Goal: Answer question/provide support: Share knowledge or assist other users

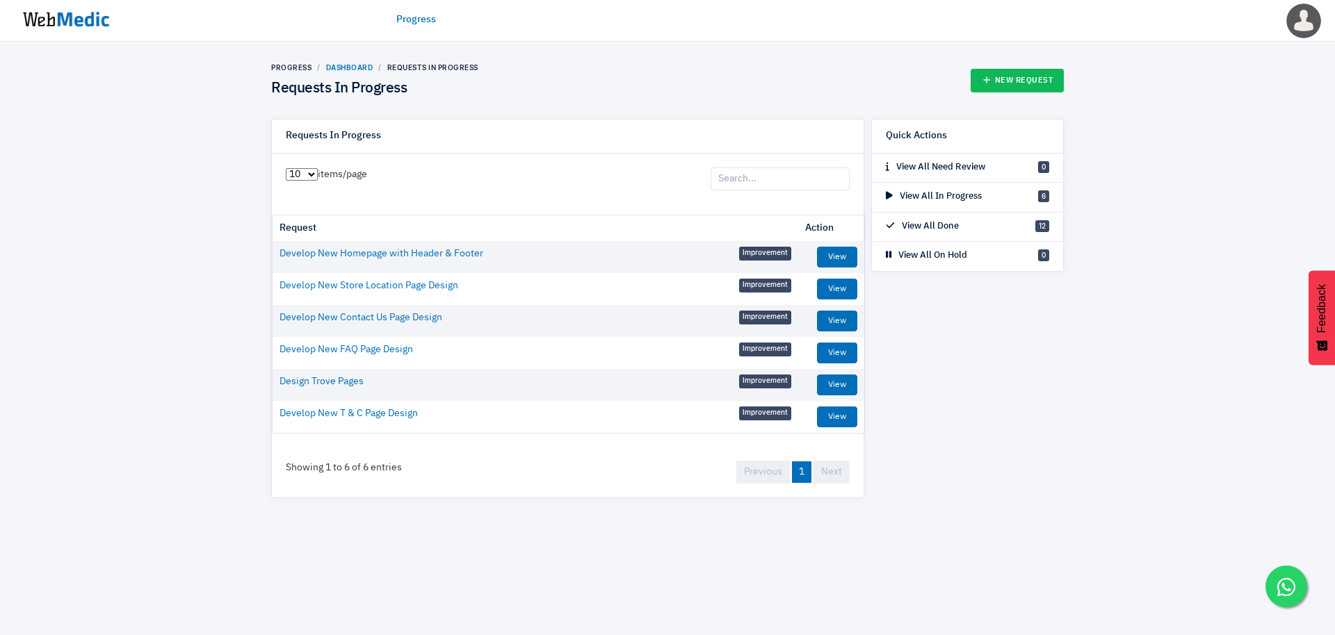
click at [350, 65] on link "Dashboard" at bounding box center [349, 67] width 47 height 8
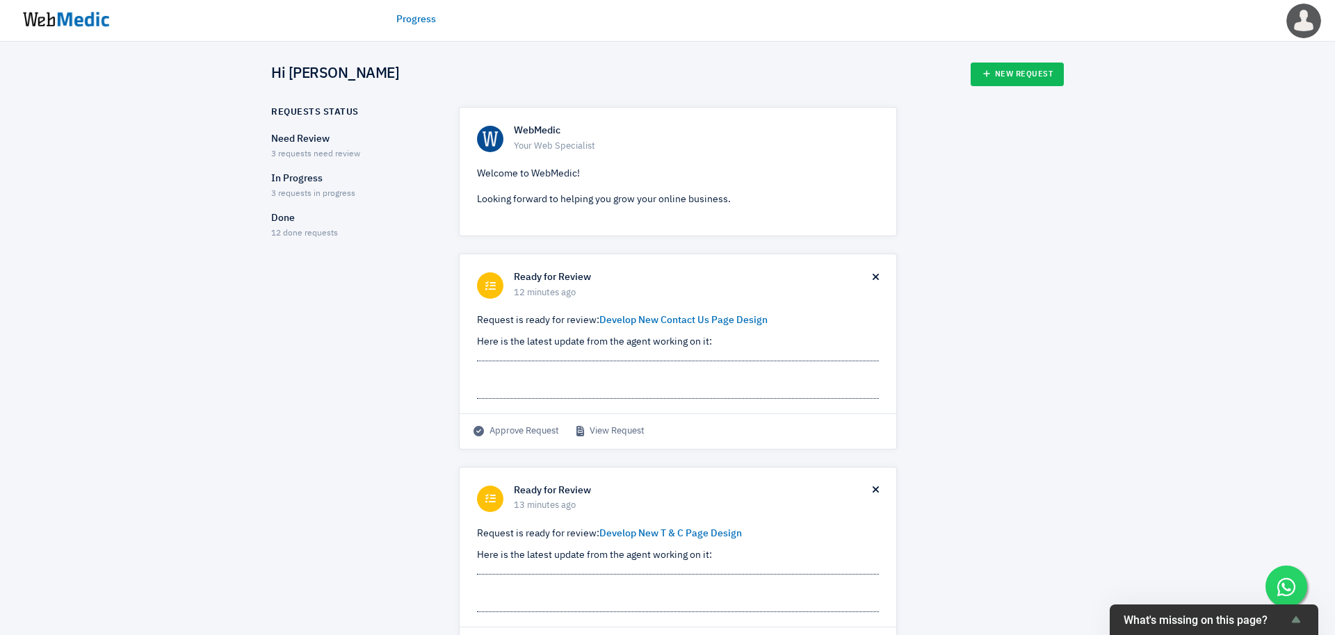
click at [284, 151] on span "3 requests need review" at bounding box center [315, 154] width 89 height 8
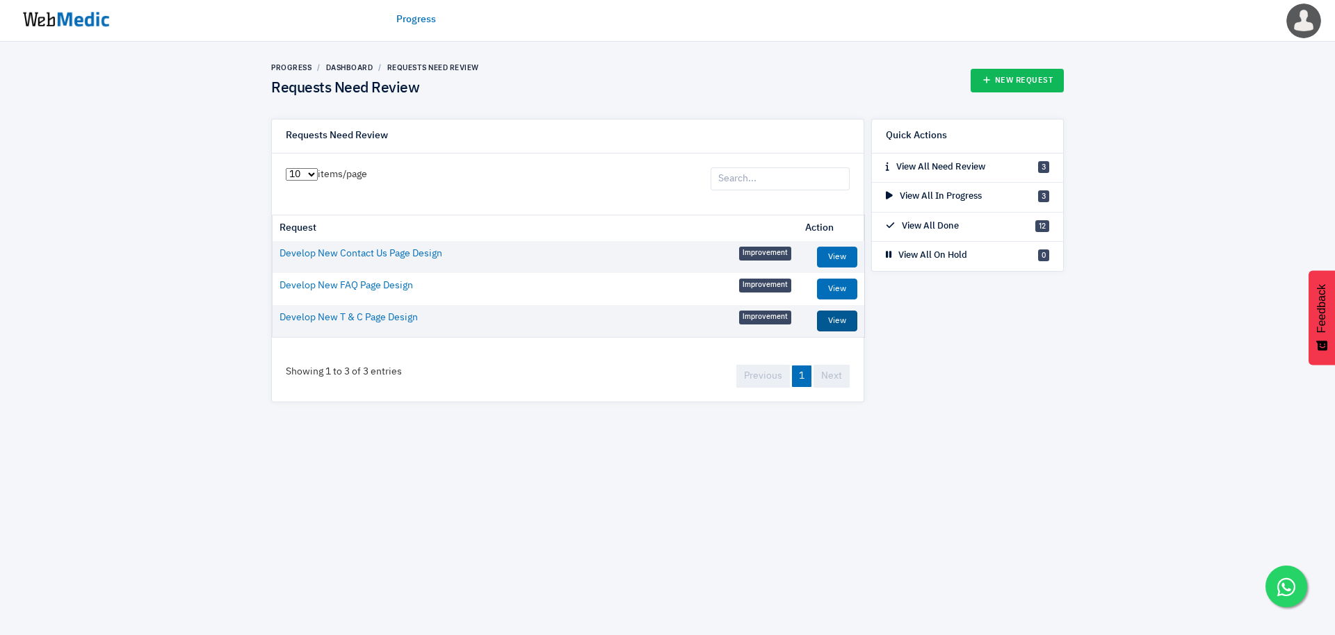
click at [823, 320] on link "View" at bounding box center [837, 321] width 40 height 21
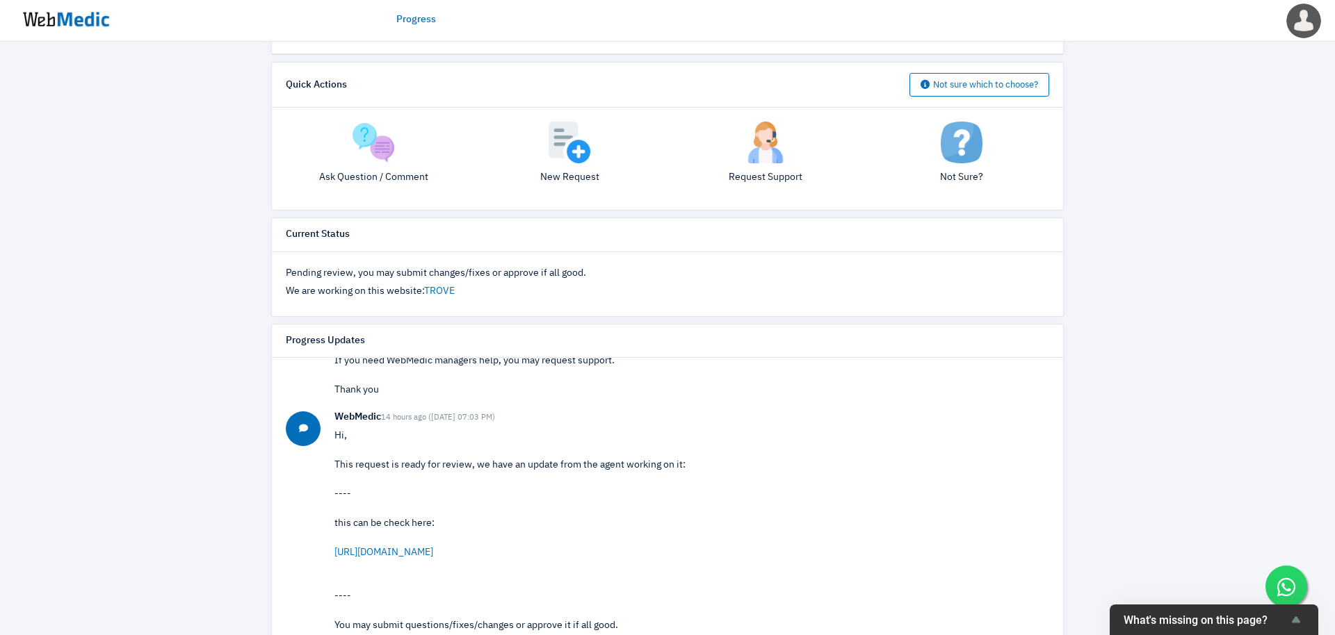
scroll to position [267, 0]
click at [412, 552] on link "https://q6o3jlt31cti9osg-68662264026.shopifypreview.com/pages/trove-treats-term…" at bounding box center [383, 550] width 99 height 10
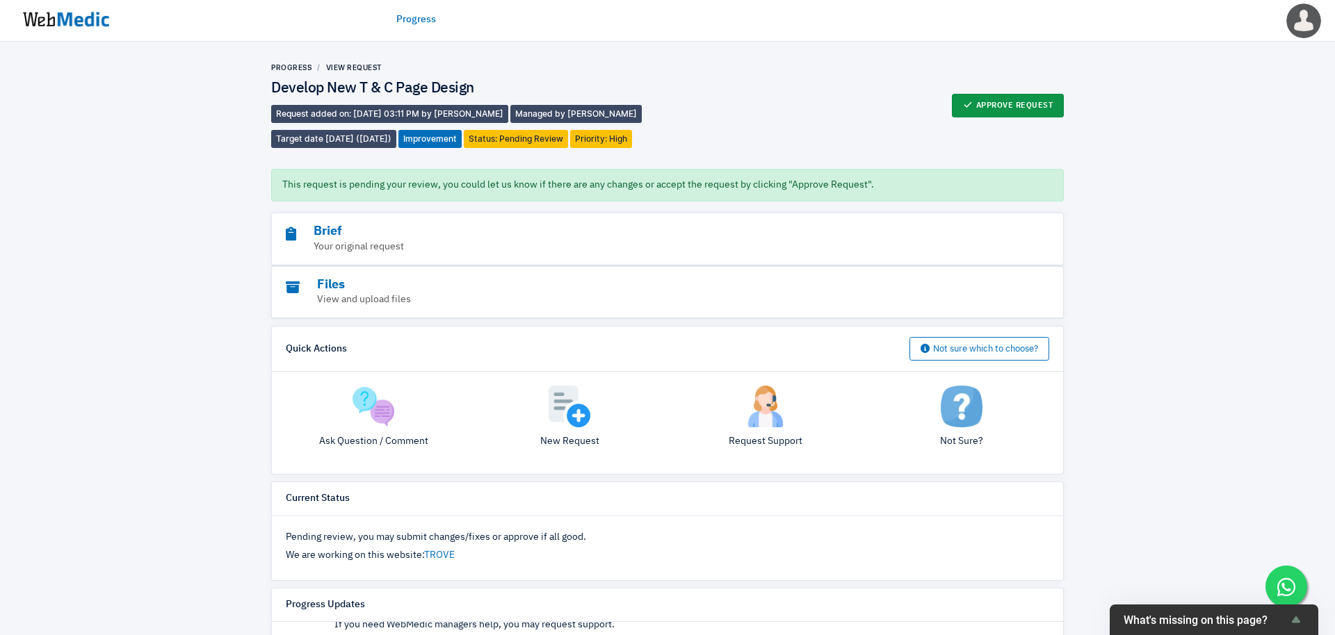
click at [971, 100] on button "Approve Request" at bounding box center [1008, 106] width 113 height 24
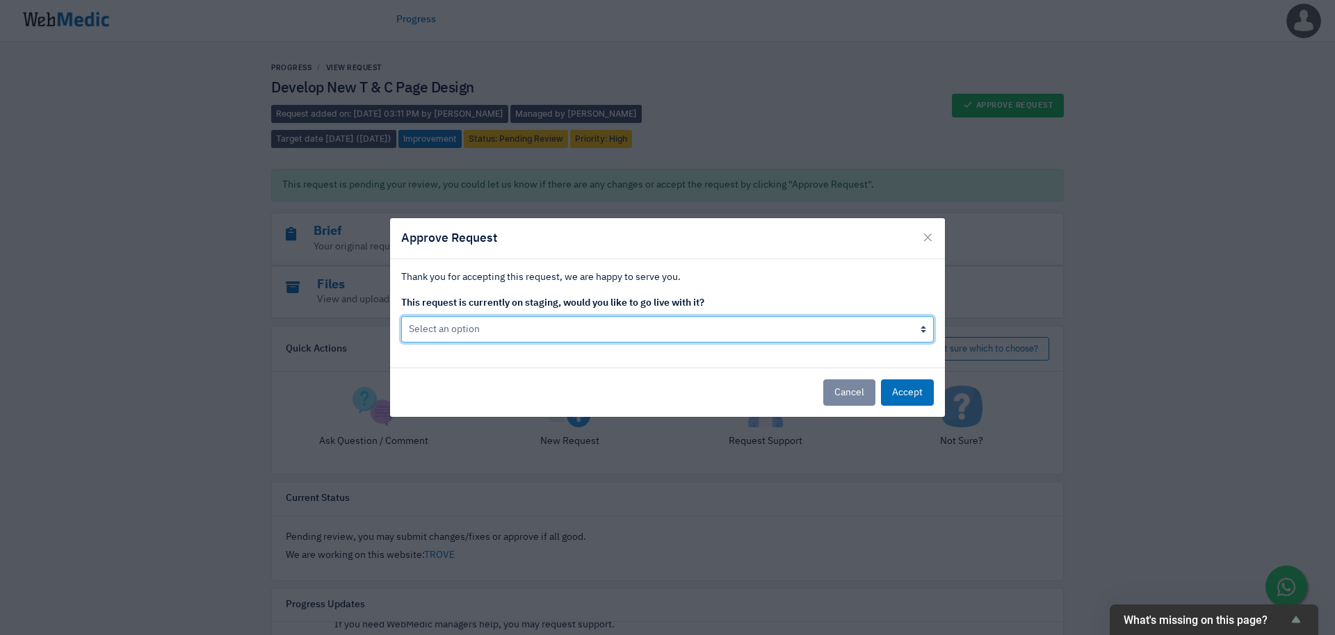
click at [835, 334] on select "Select an option Yes go live Accept request but don't go live yet" at bounding box center [667, 329] width 533 height 26
select select "1"
click at [401, 316] on select "Select an option Yes go live Accept request but don't go live yet" at bounding box center [667, 329] width 533 height 26
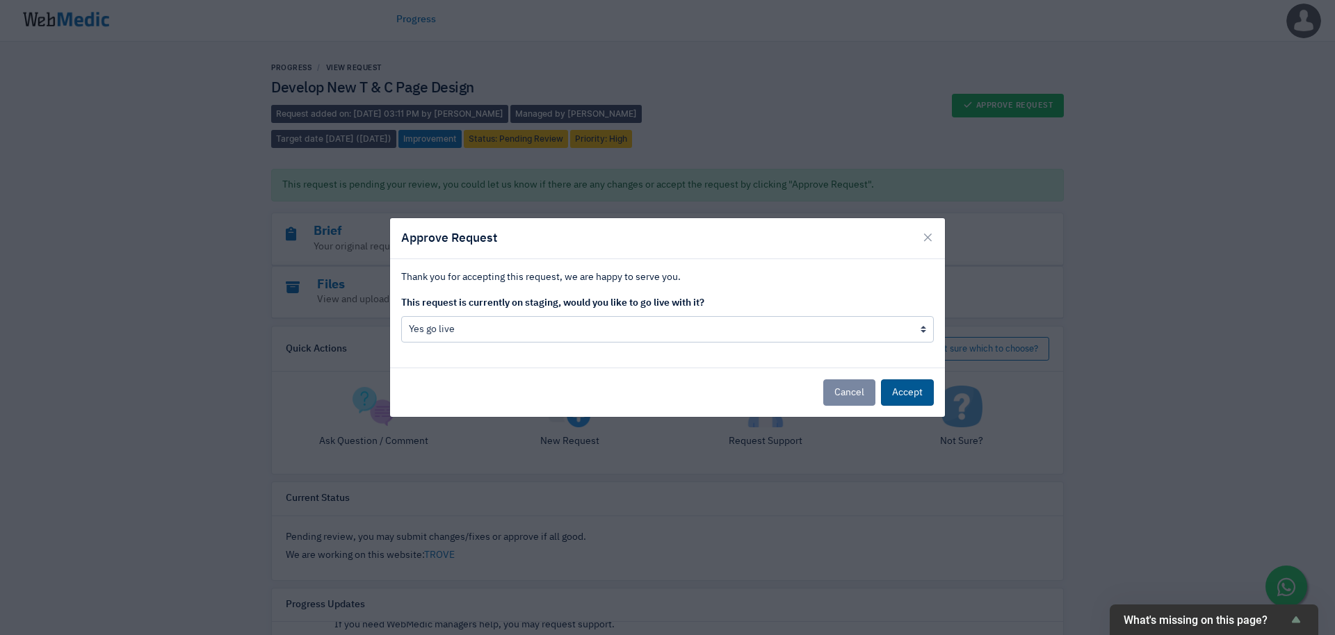
click at [921, 393] on button "Accept" at bounding box center [907, 393] width 53 height 26
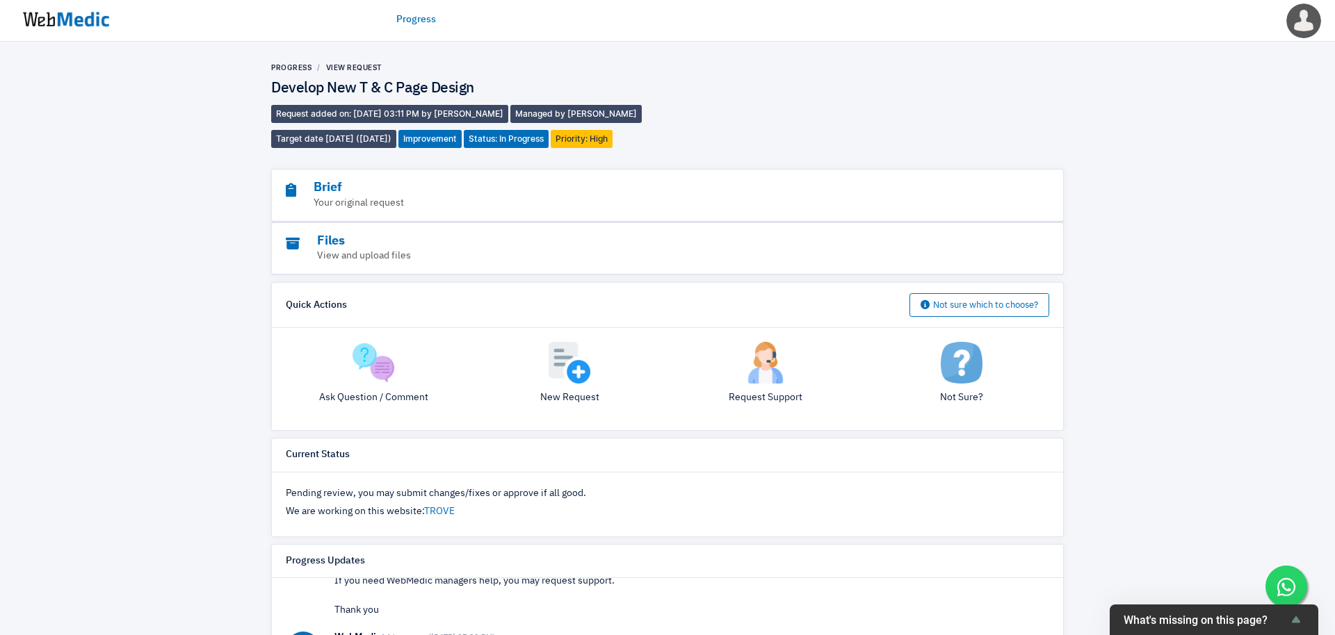
click at [296, 76] on div "Progress View Request Develop New T & C Page Design Request added on: 14/10/202…" at bounding box center [469, 106] width 396 height 86
click at [296, 70] on link "Progress" at bounding box center [291, 67] width 40 height 8
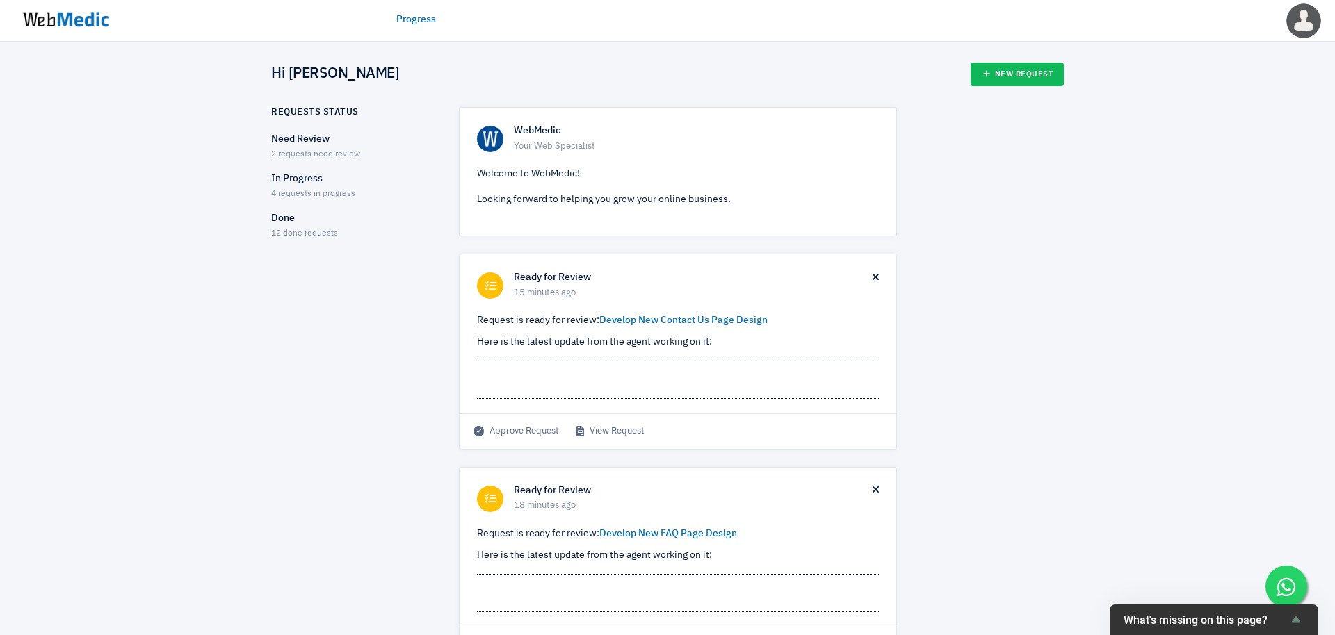
click at [334, 150] on span "2 requests need review" at bounding box center [315, 154] width 89 height 8
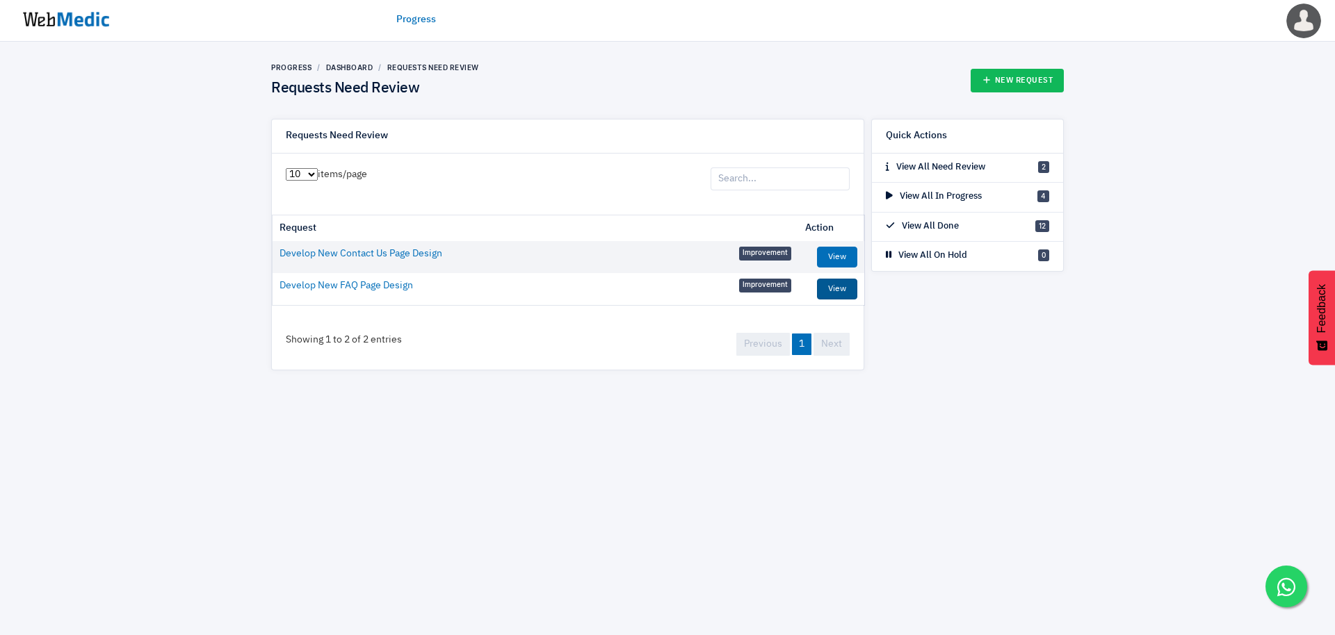
click at [842, 295] on link "View" at bounding box center [837, 289] width 40 height 21
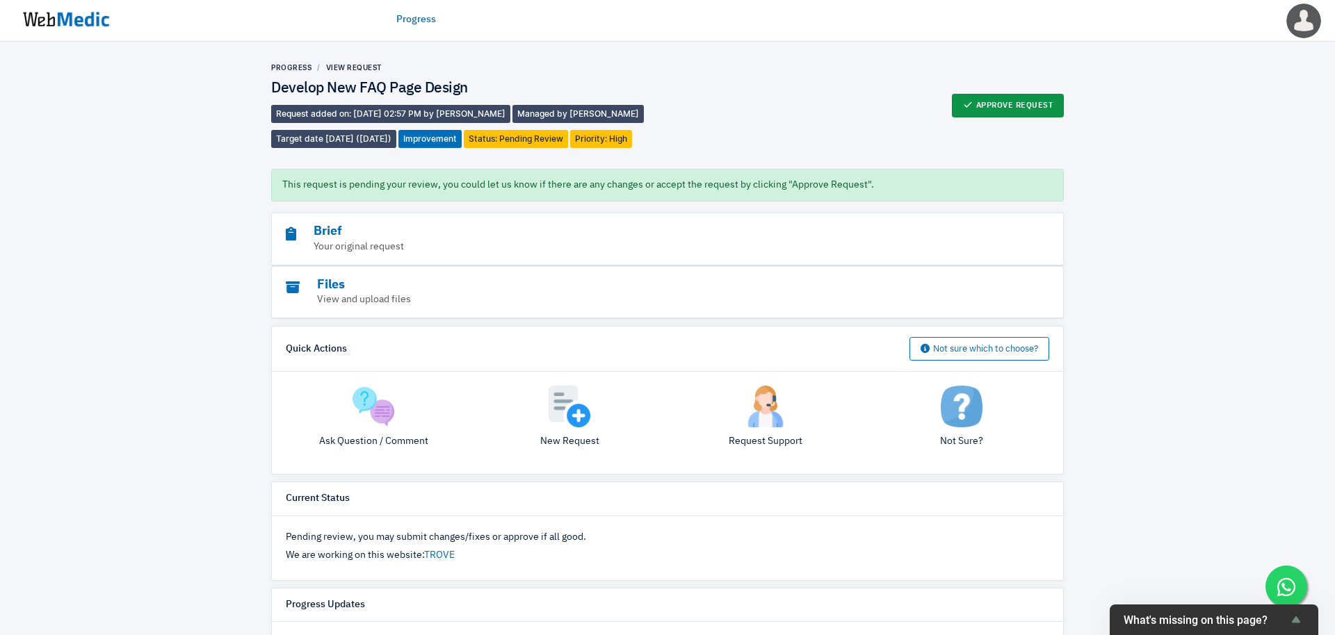
click at [1018, 108] on button "Approve Request" at bounding box center [1008, 106] width 113 height 24
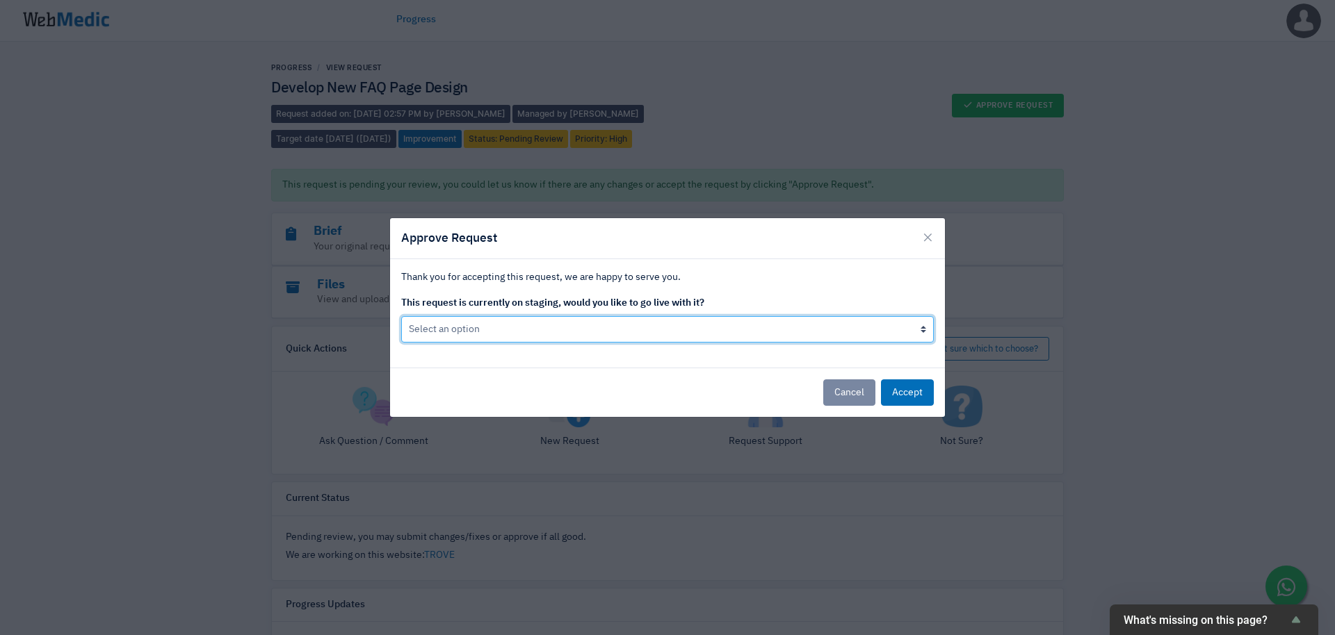
click at [804, 341] on select "Select an option Yes go live Accept request but don't go live yet" at bounding box center [667, 329] width 533 height 26
select select "1"
click at [401, 316] on select "Select an option Yes go live Accept request but don't go live yet" at bounding box center [667, 329] width 533 height 26
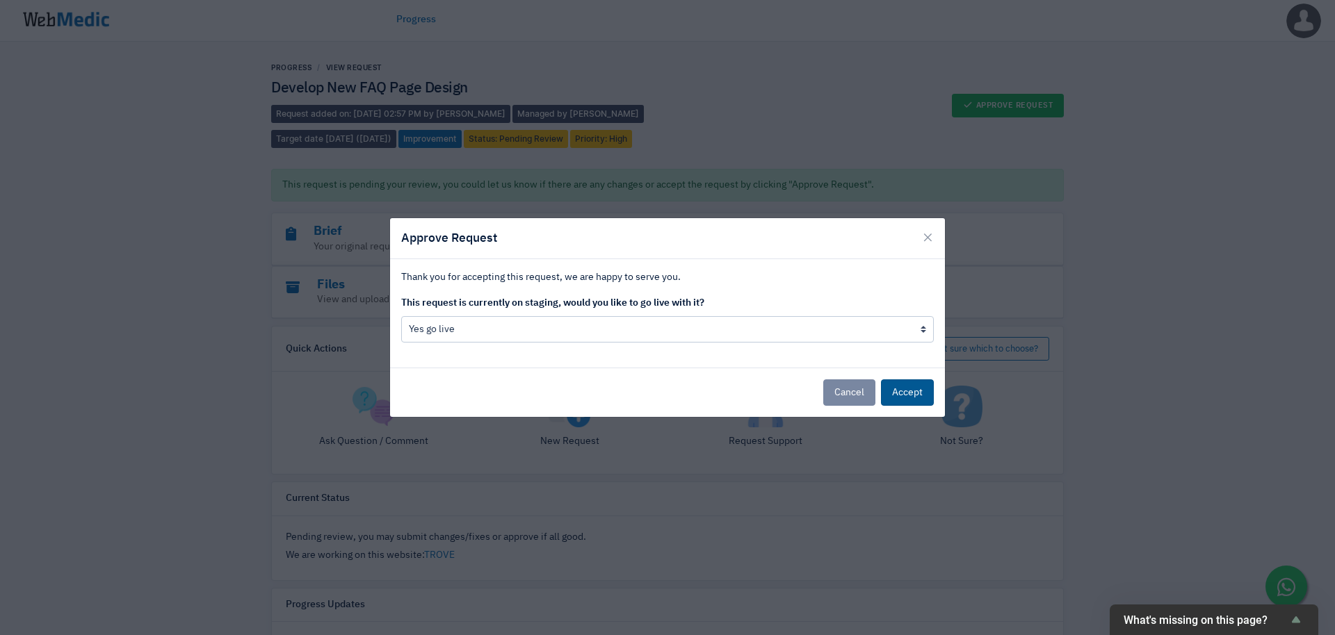
click at [914, 398] on button "Accept" at bounding box center [907, 393] width 53 height 26
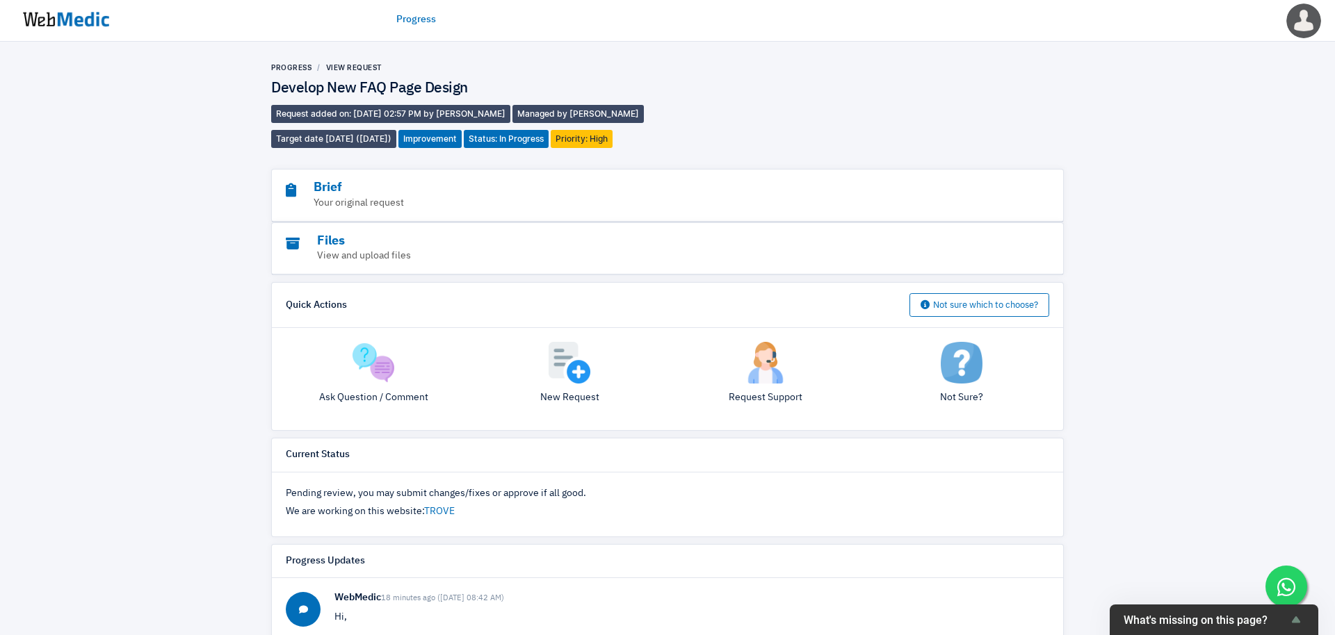
click at [304, 72] on li "Progress" at bounding box center [291, 68] width 40 height 10
click at [299, 58] on div "Progress View Request Develop New FAQ Page Design Request added on: 14/10/2025 …" at bounding box center [667, 495] width 1335 height 906
click at [297, 66] on link "Progress" at bounding box center [291, 67] width 40 height 8
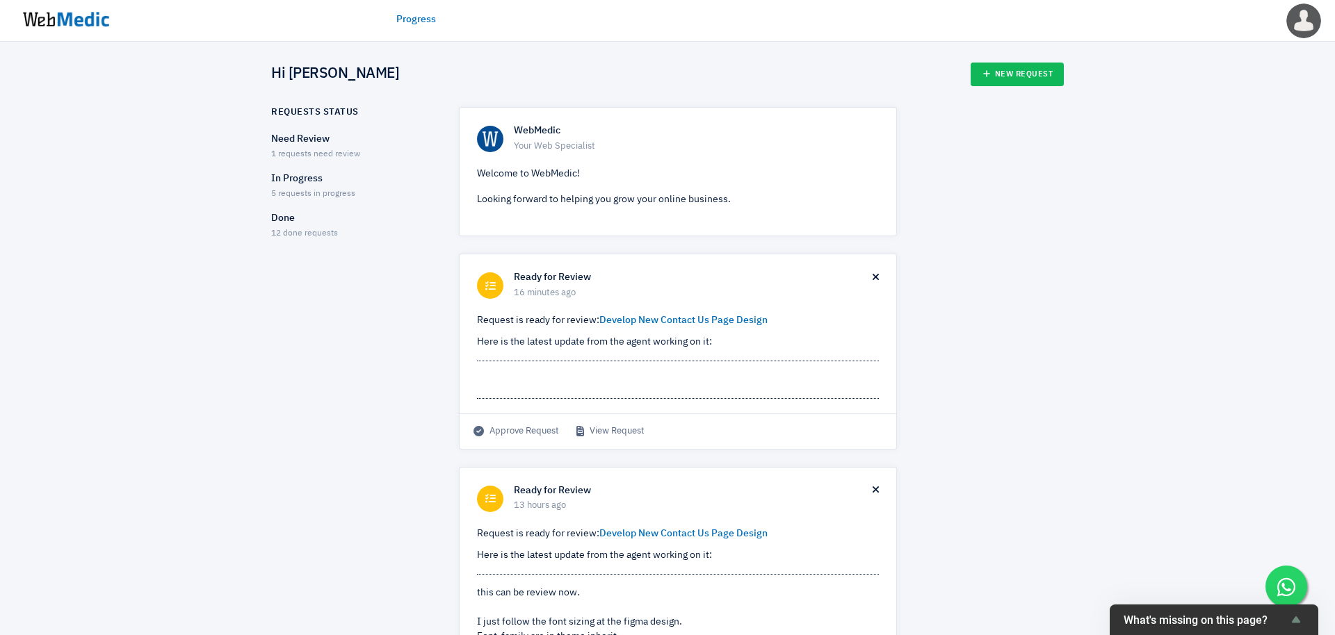
click at [349, 144] on p "Need Review" at bounding box center [352, 139] width 163 height 15
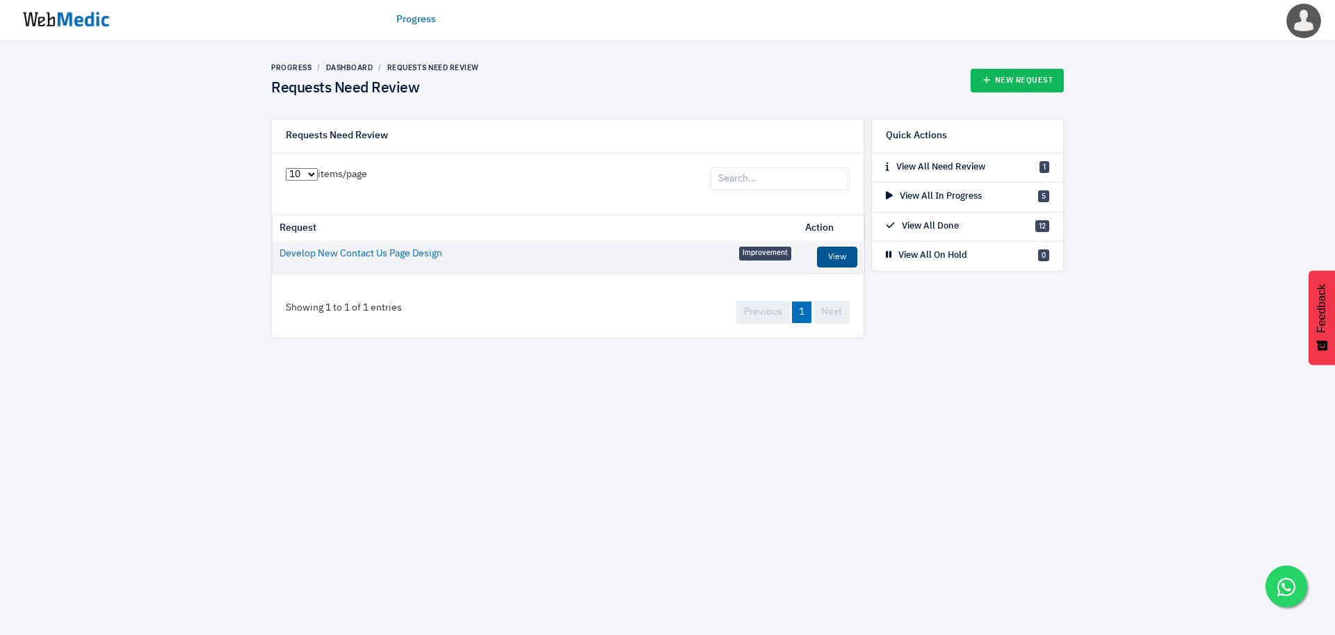
click at [852, 259] on link "View" at bounding box center [837, 257] width 40 height 21
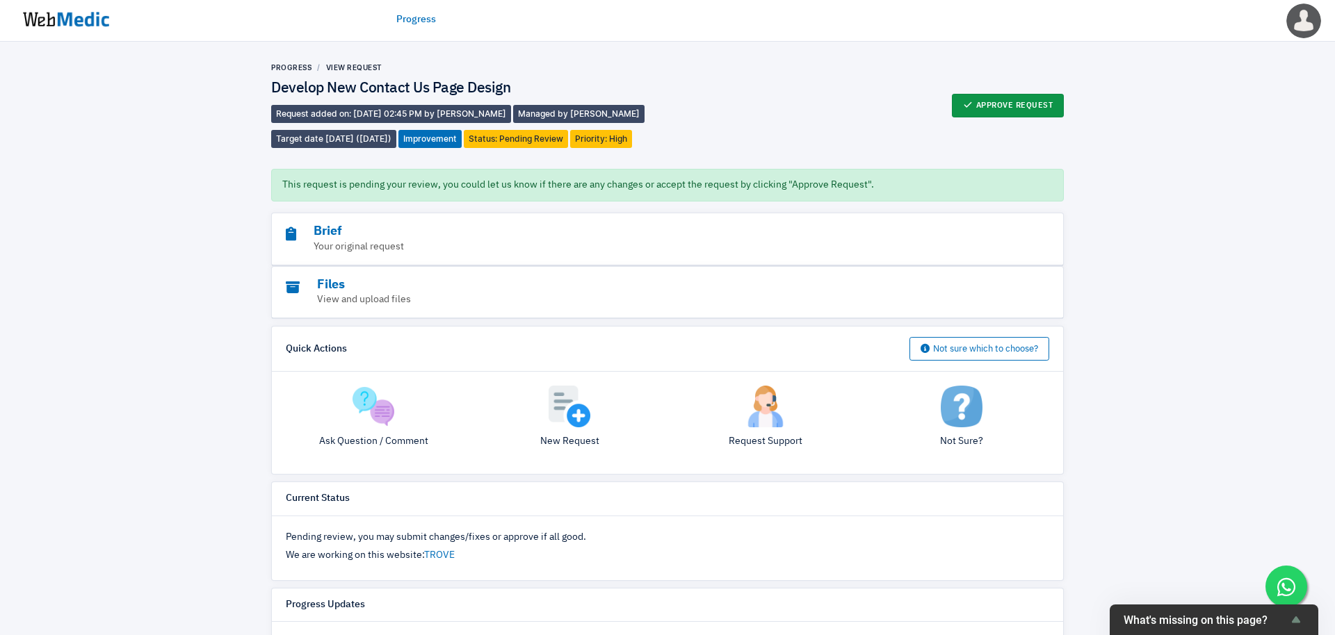
click at [989, 113] on button "Approve Request" at bounding box center [1008, 106] width 113 height 24
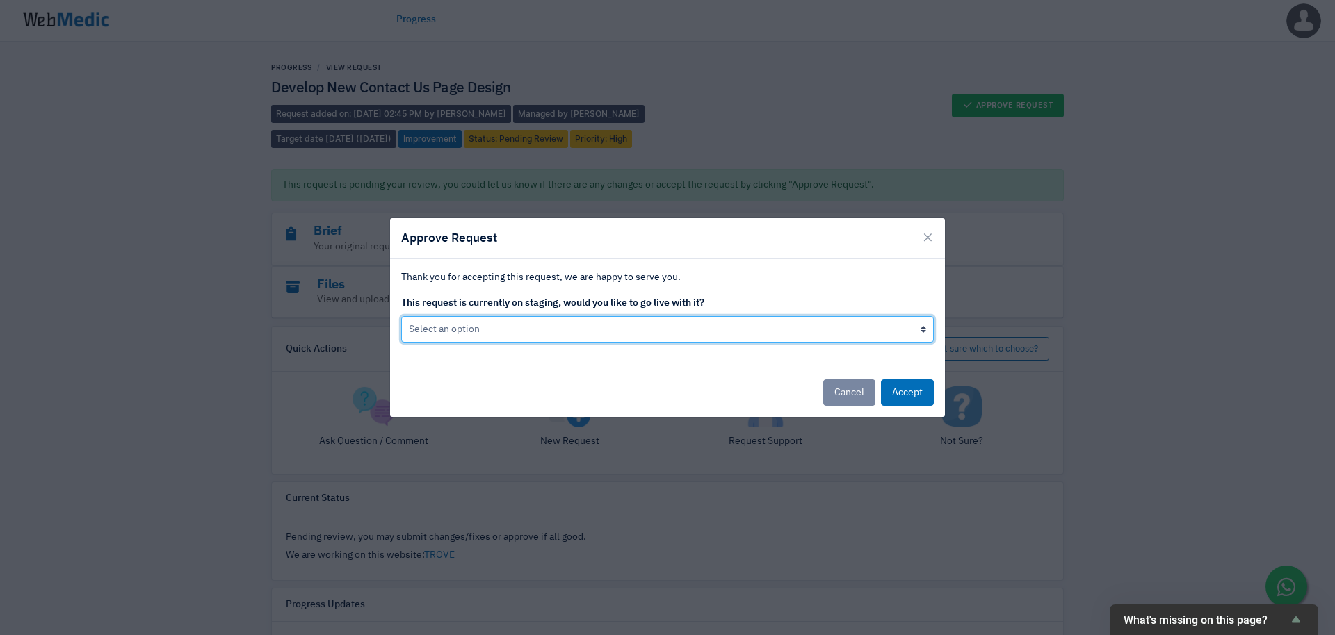
click at [811, 335] on select "Select an option Yes go live Accept request but don't go live yet" at bounding box center [667, 329] width 533 height 26
select select "1"
click at [401, 316] on select "Select an option Yes go live Accept request but don't go live yet" at bounding box center [667, 329] width 533 height 26
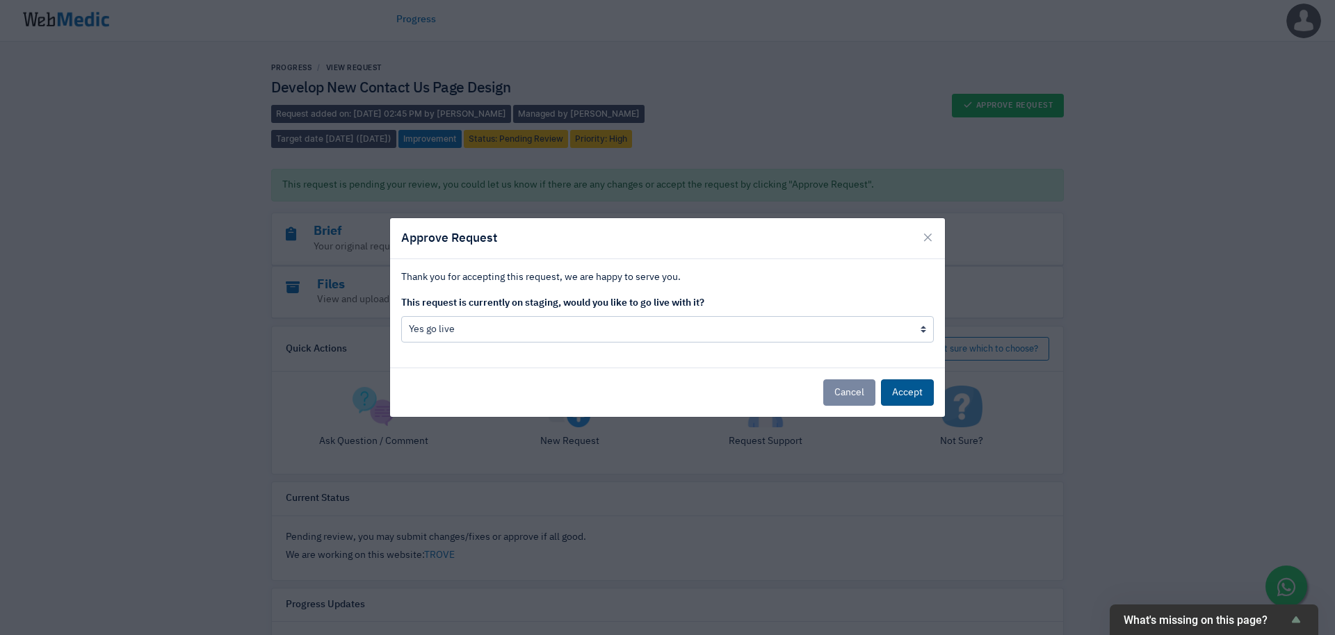
click at [904, 400] on button "Accept" at bounding box center [907, 393] width 53 height 26
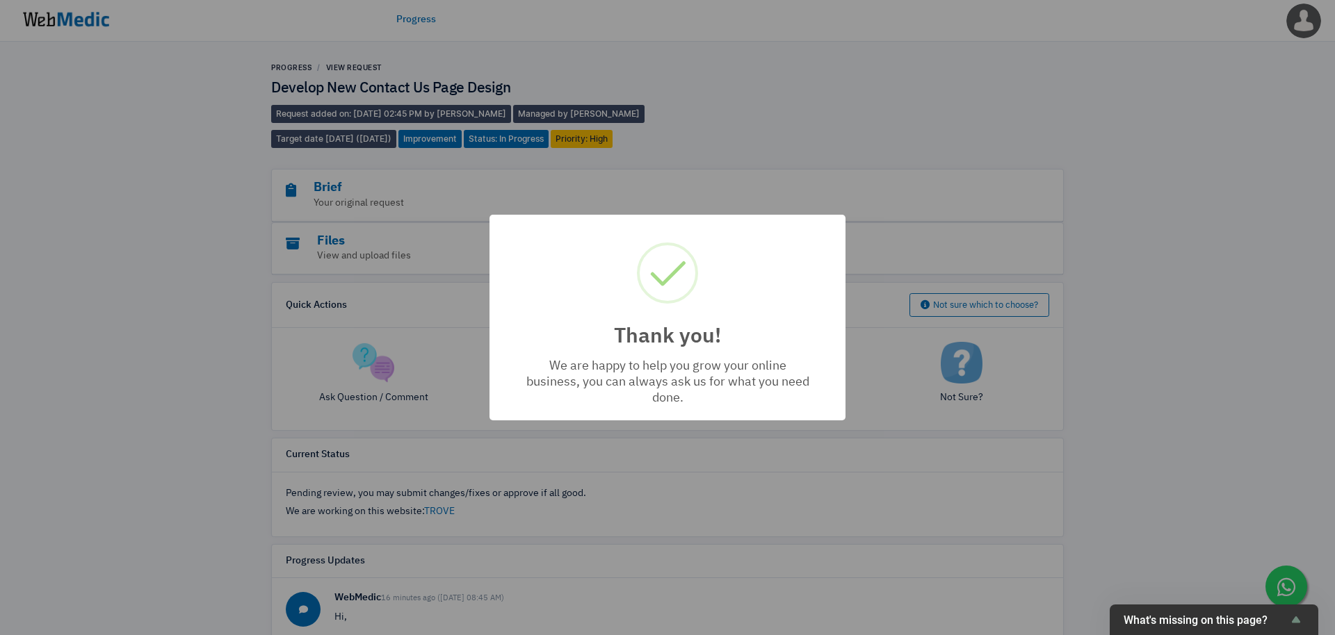
click at [841, 109] on div "Thank you! × We are happy to help you grow your online business, you can always…" at bounding box center [667, 317] width 1335 height 635
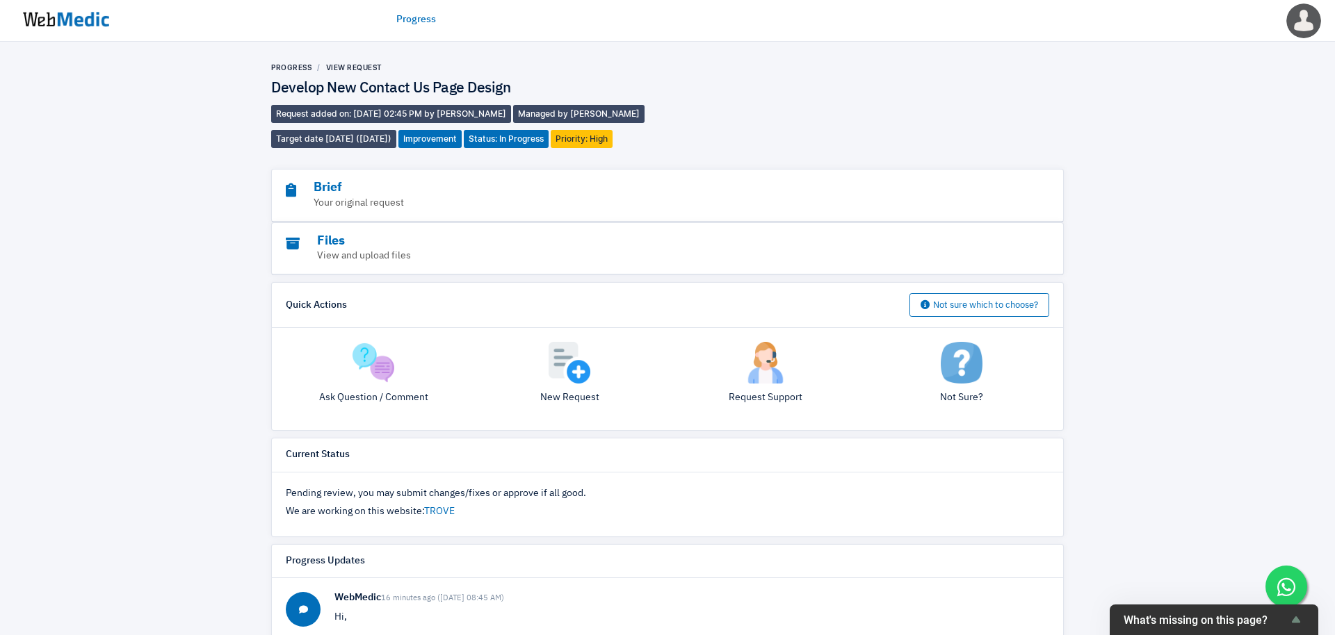
click at [426, 17] on link "Progress" at bounding box center [416, 20] width 40 height 15
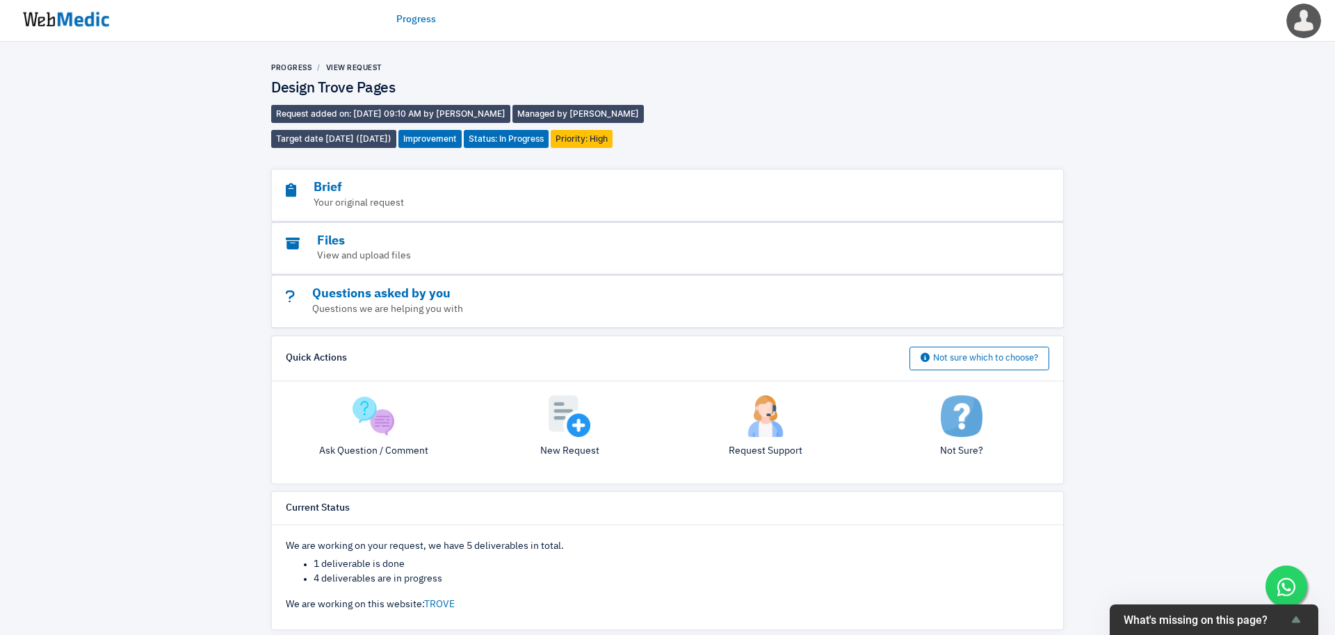
scroll to position [406, 0]
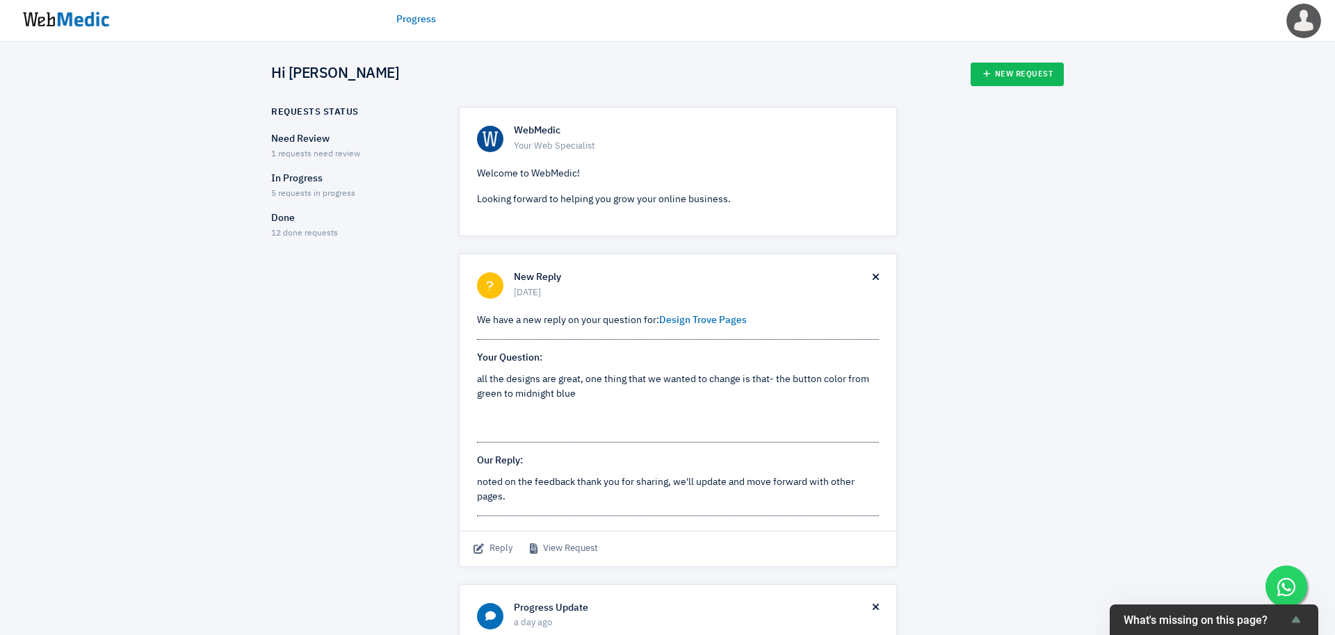
click at [325, 143] on p "Need Review" at bounding box center [352, 139] width 163 height 15
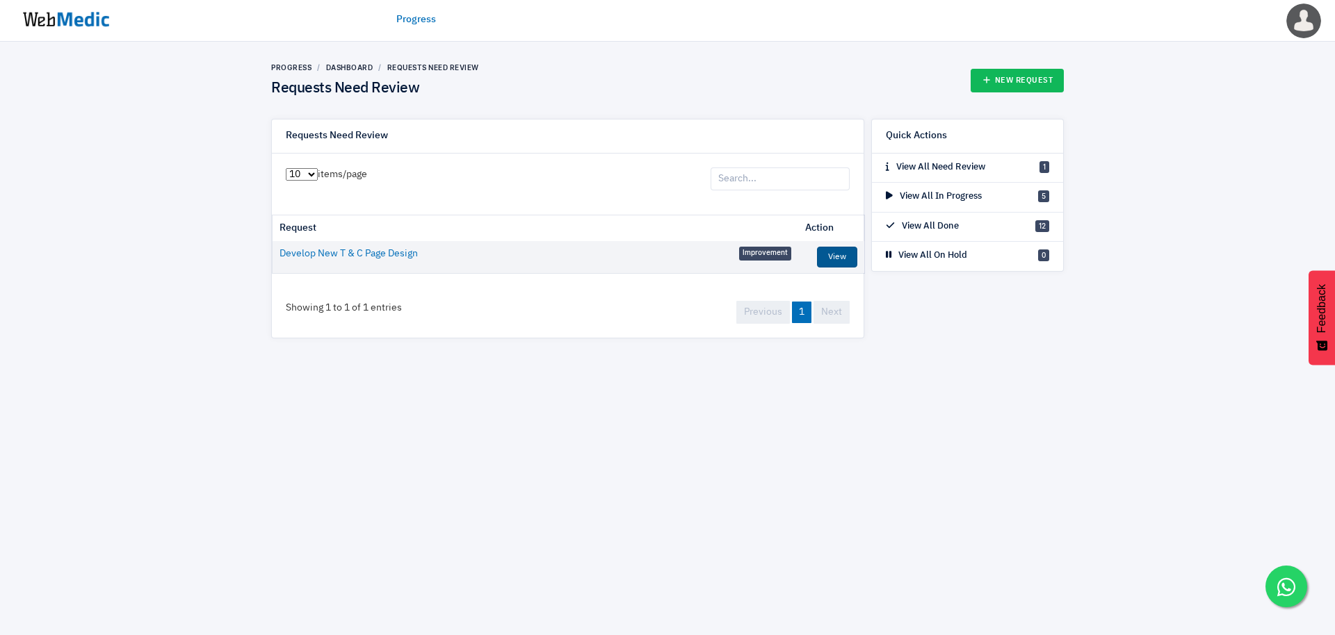
click at [836, 259] on link "View" at bounding box center [837, 257] width 40 height 21
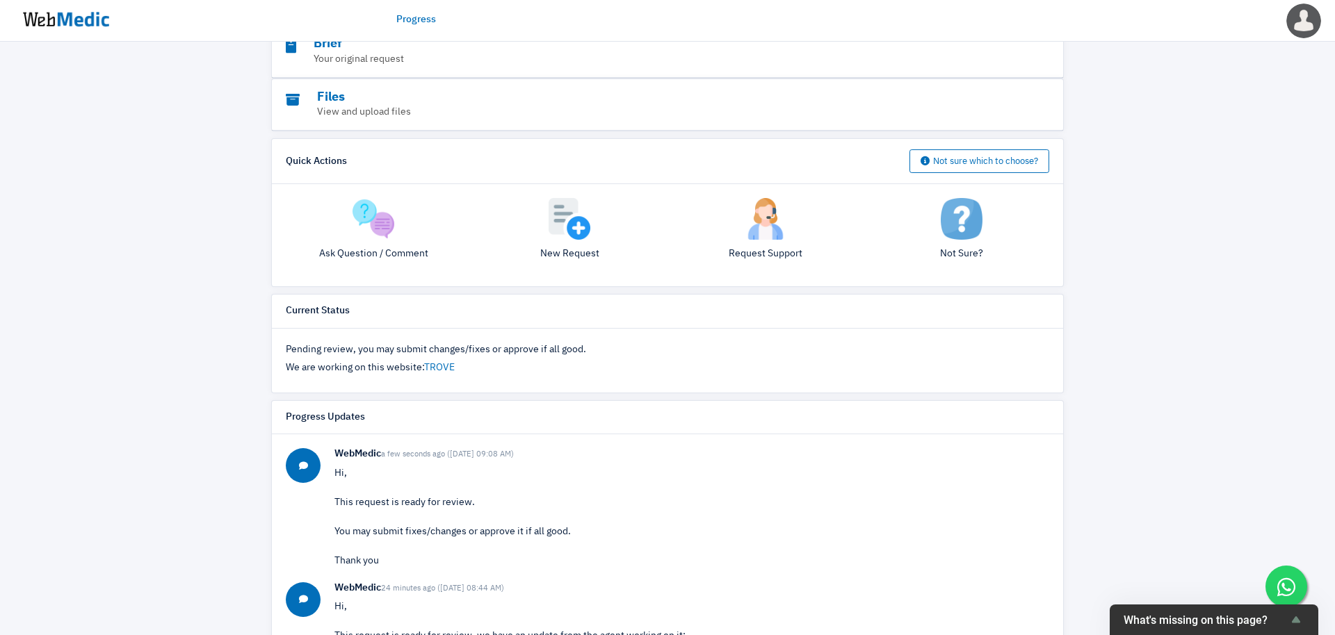
scroll to position [186, 0]
click at [437, 59] on p "Your original request" at bounding box center [629, 61] width 687 height 15
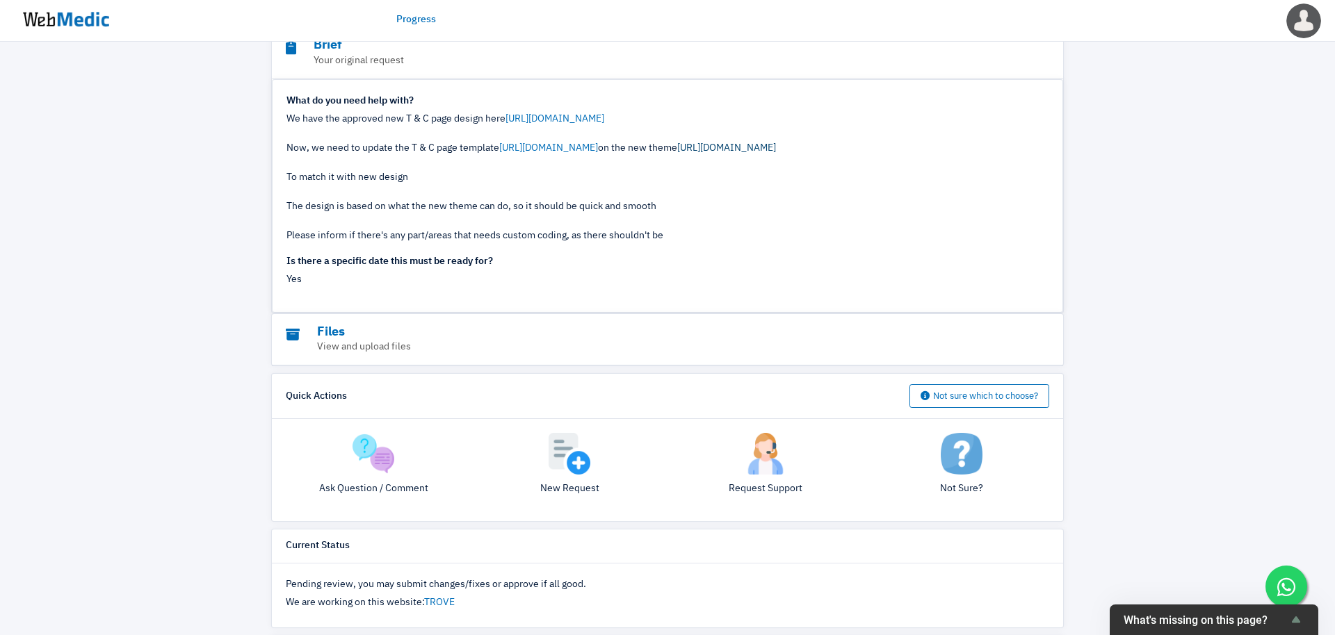
click at [728, 153] on link "[URL][DOMAIN_NAME]" at bounding box center [726, 148] width 99 height 10
click at [604, 122] on link "[URL][DOMAIN_NAME]" at bounding box center [554, 119] width 99 height 10
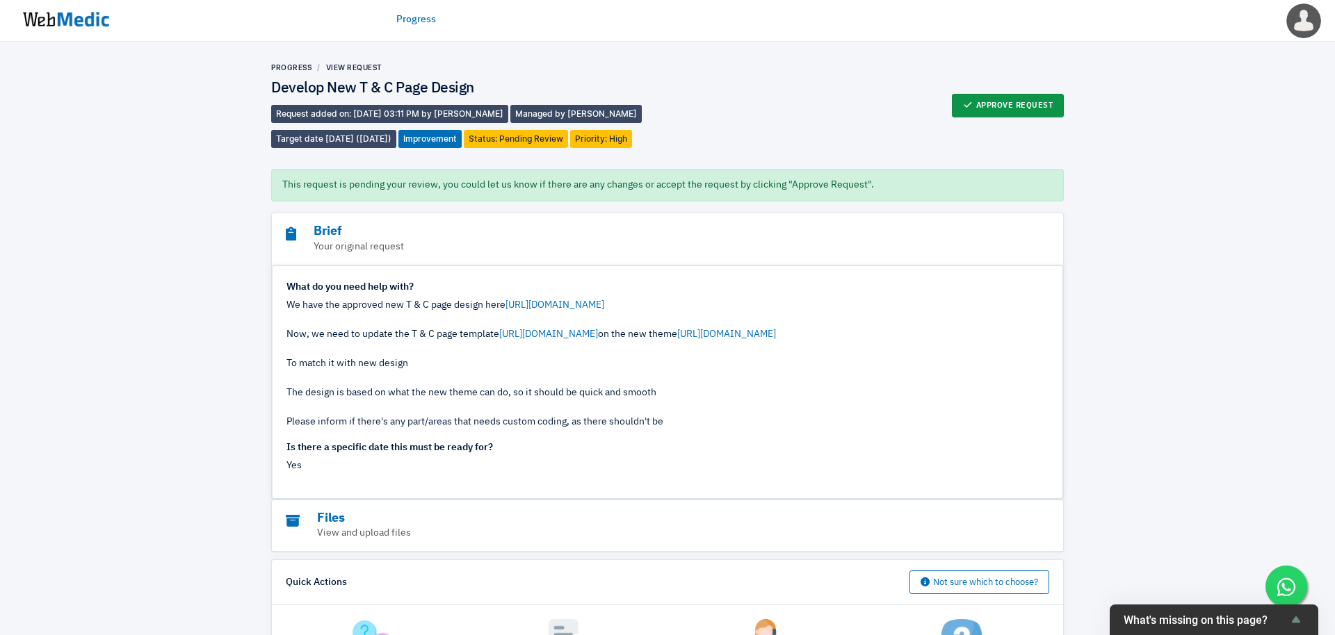
click at [1025, 108] on button "Approve Request" at bounding box center [1008, 106] width 113 height 24
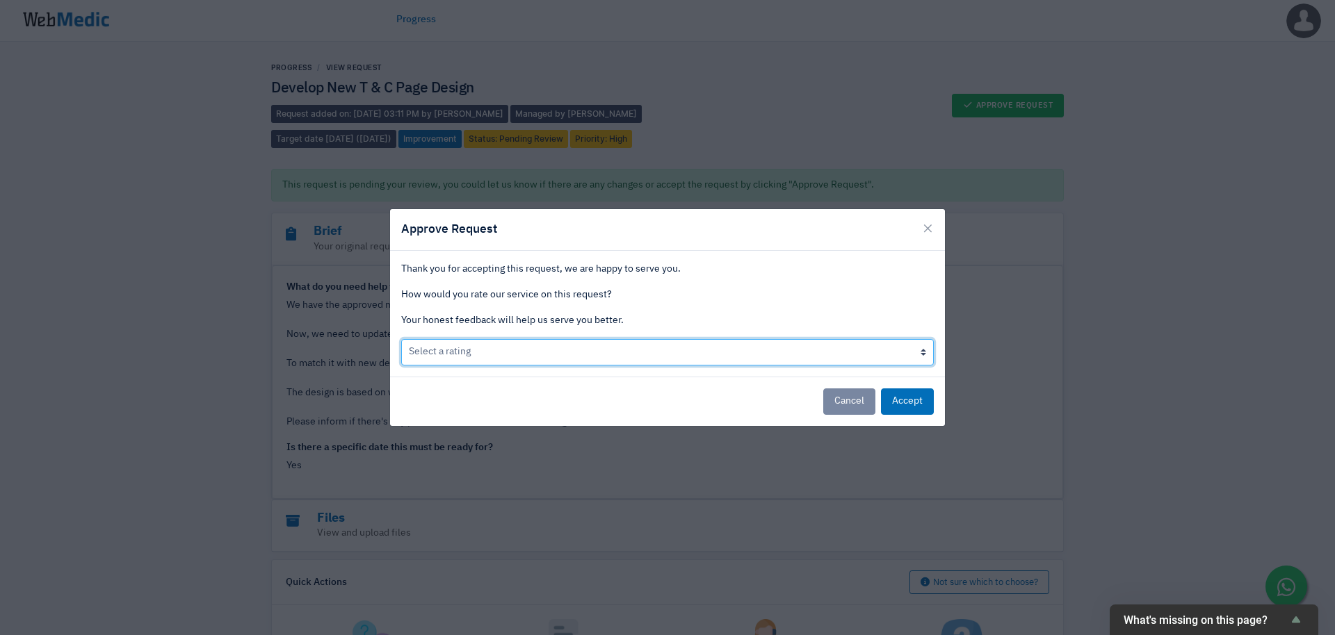
click at [761, 357] on select "Select a rating Bad Acceptable only We like it Well done!" at bounding box center [667, 352] width 533 height 26
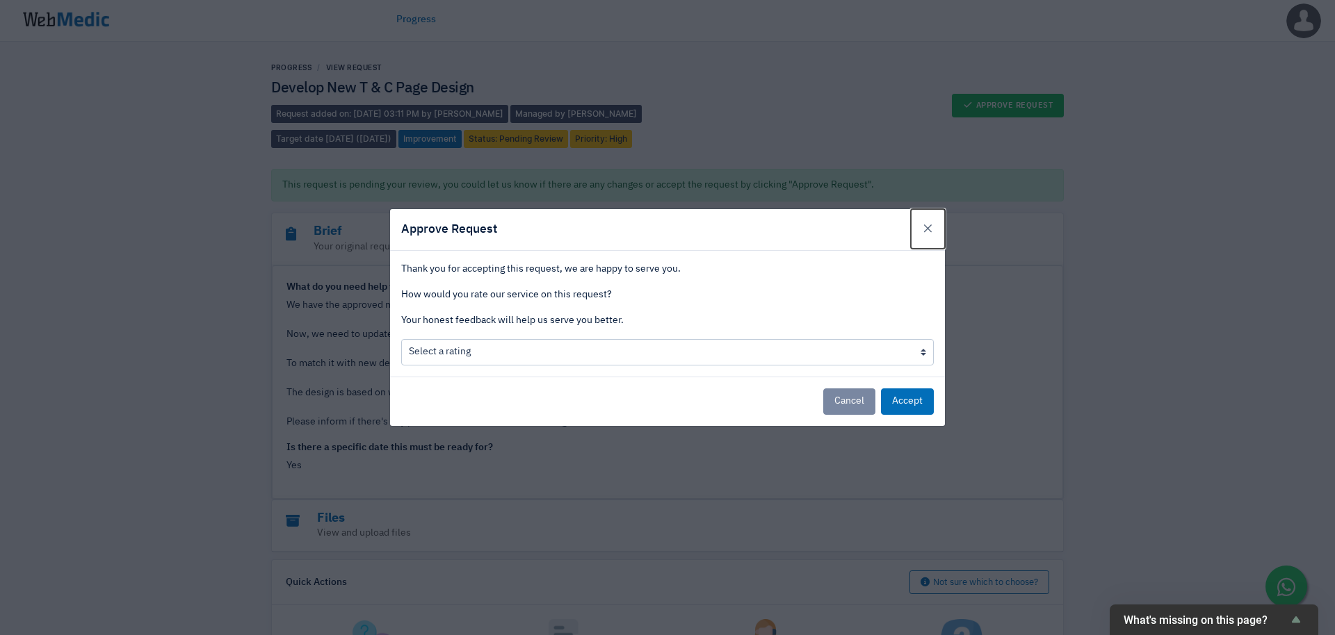
click at [925, 236] on span "×" at bounding box center [928, 228] width 12 height 19
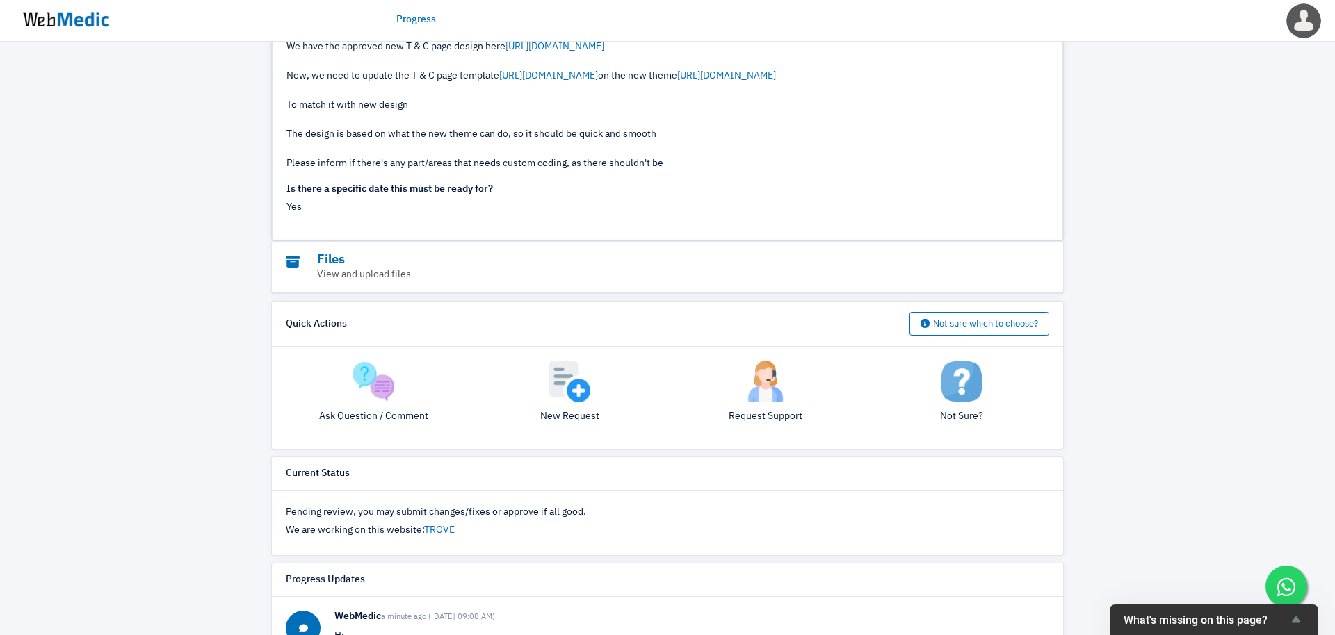
scroll to position [556, 0]
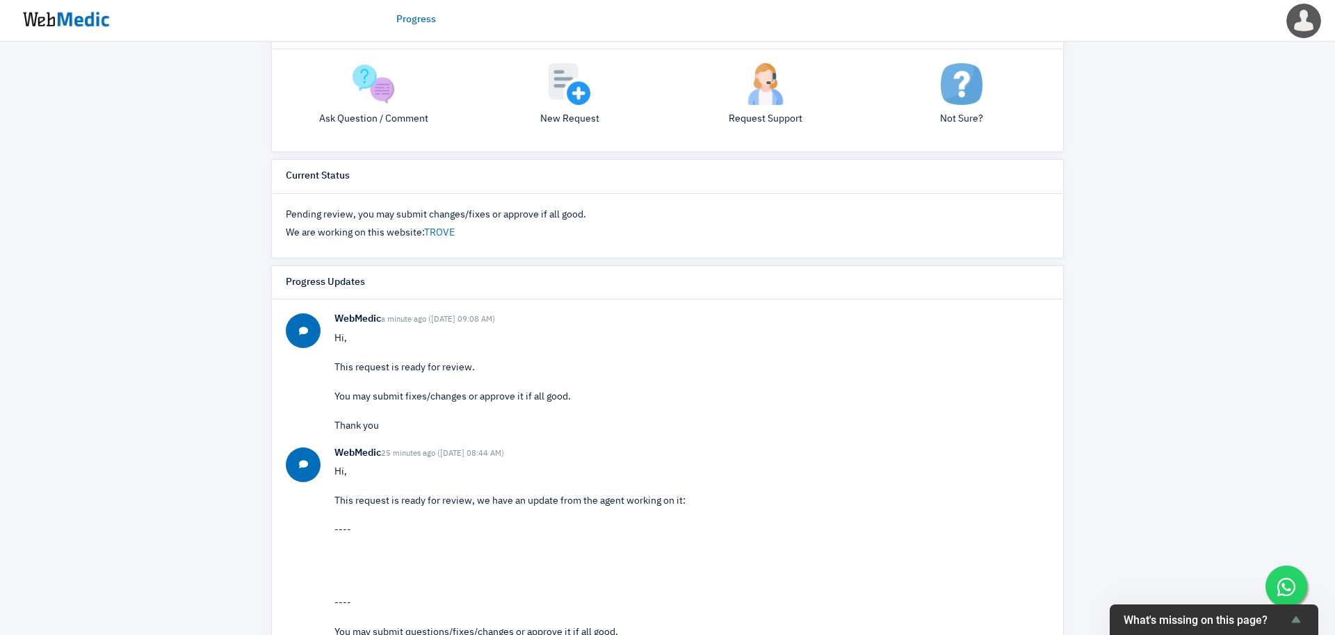
click at [456, 406] on p "Hi, This request is ready for review. You may submit fixes/changes or approve i…" at bounding box center [691, 383] width 715 height 102
drag, startPoint x: 371, startPoint y: 422, endPoint x: 394, endPoint y: 418, distance: 24.0
click at [374, 421] on p "Hi, This request is ready for review. You may submit fixes/changes or approve i…" at bounding box center [691, 383] width 715 height 102
drag, startPoint x: 350, startPoint y: 410, endPoint x: 510, endPoint y: 408, distance: 159.9
click at [510, 408] on p "Hi, This request is ready for review. You may submit fixes/changes or approve i…" at bounding box center [691, 383] width 715 height 102
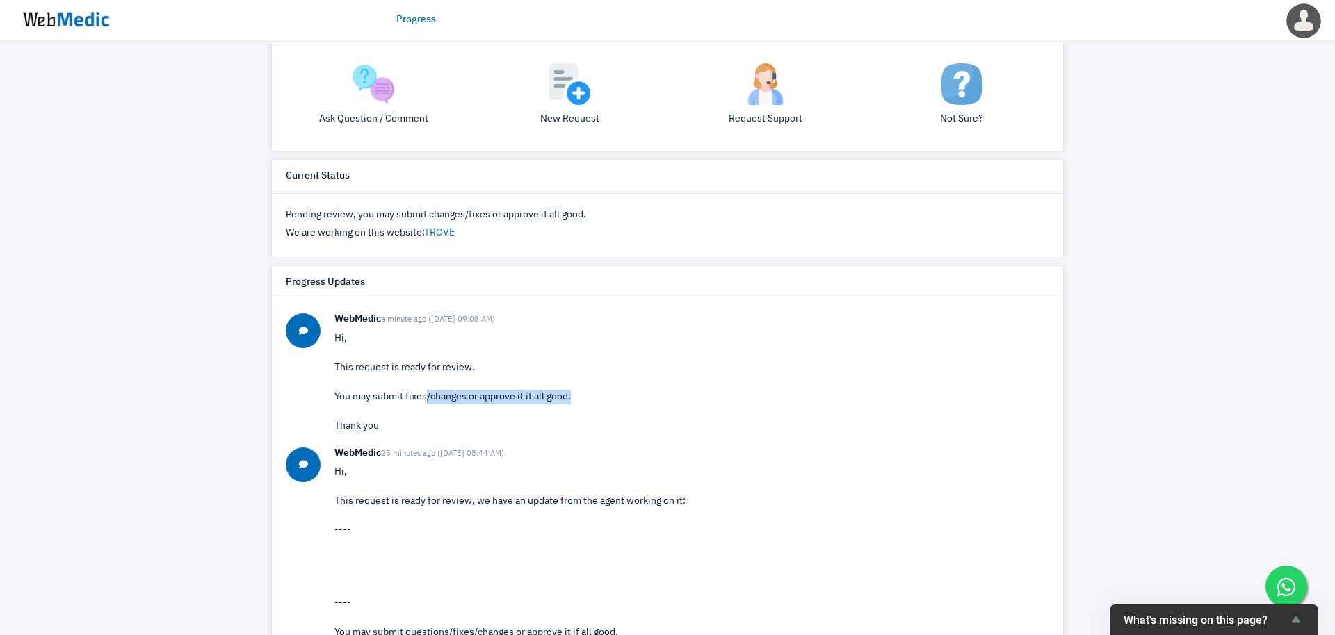
click at [510, 408] on p "Hi, This request is ready for review. You may submit fixes/changes or approve i…" at bounding box center [691, 383] width 715 height 102
drag, startPoint x: 528, startPoint y: 405, endPoint x: 362, endPoint y: 405, distance: 166.9
click at [362, 405] on p "Hi, This request is ready for review. You may submit fixes/changes or approve i…" at bounding box center [691, 383] width 715 height 102
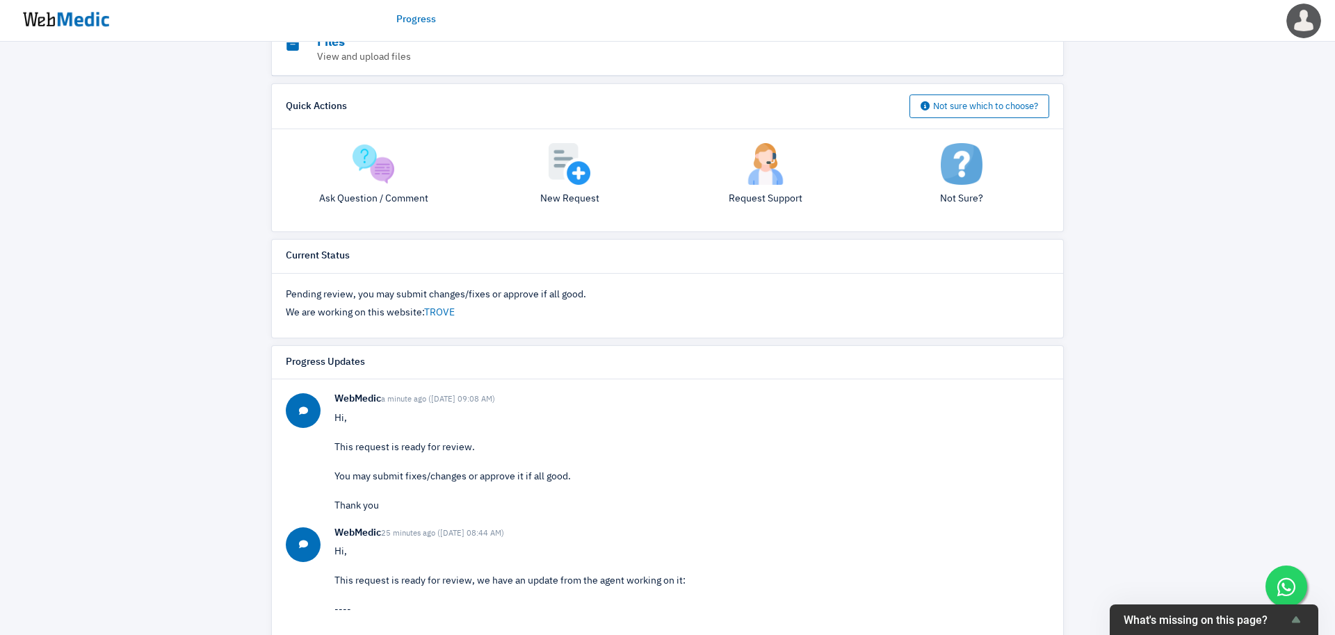
scroll to position [442, 0]
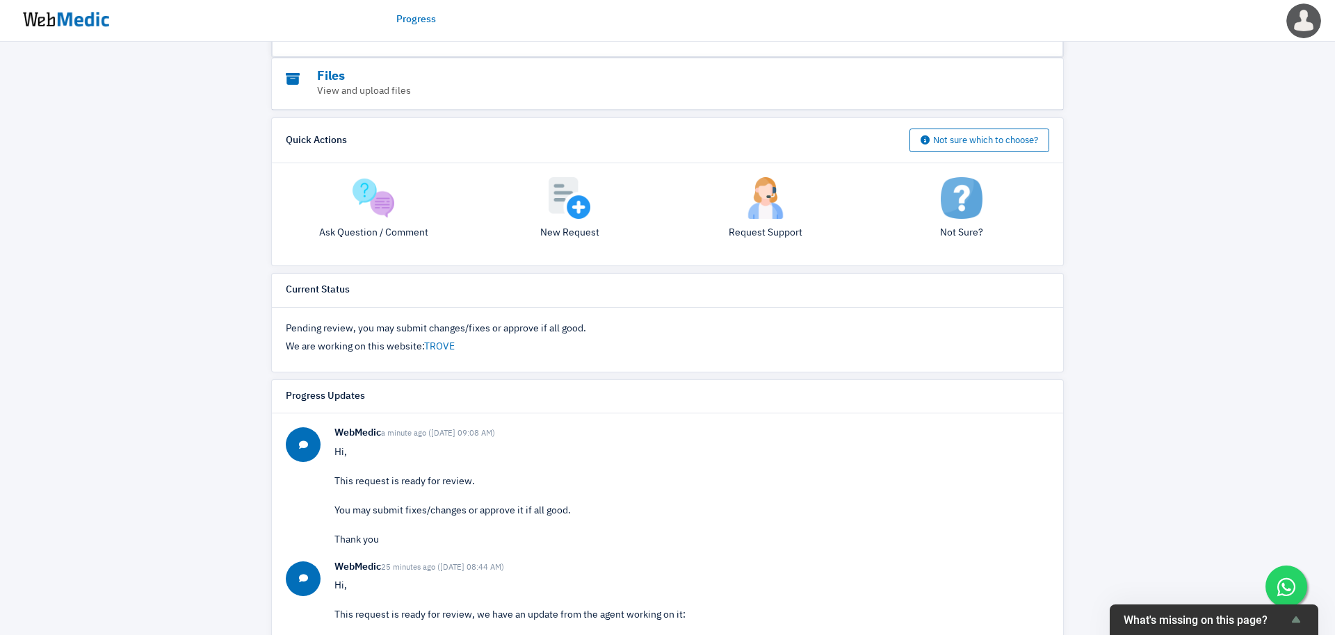
click at [387, 219] on img at bounding box center [373, 198] width 42 height 42
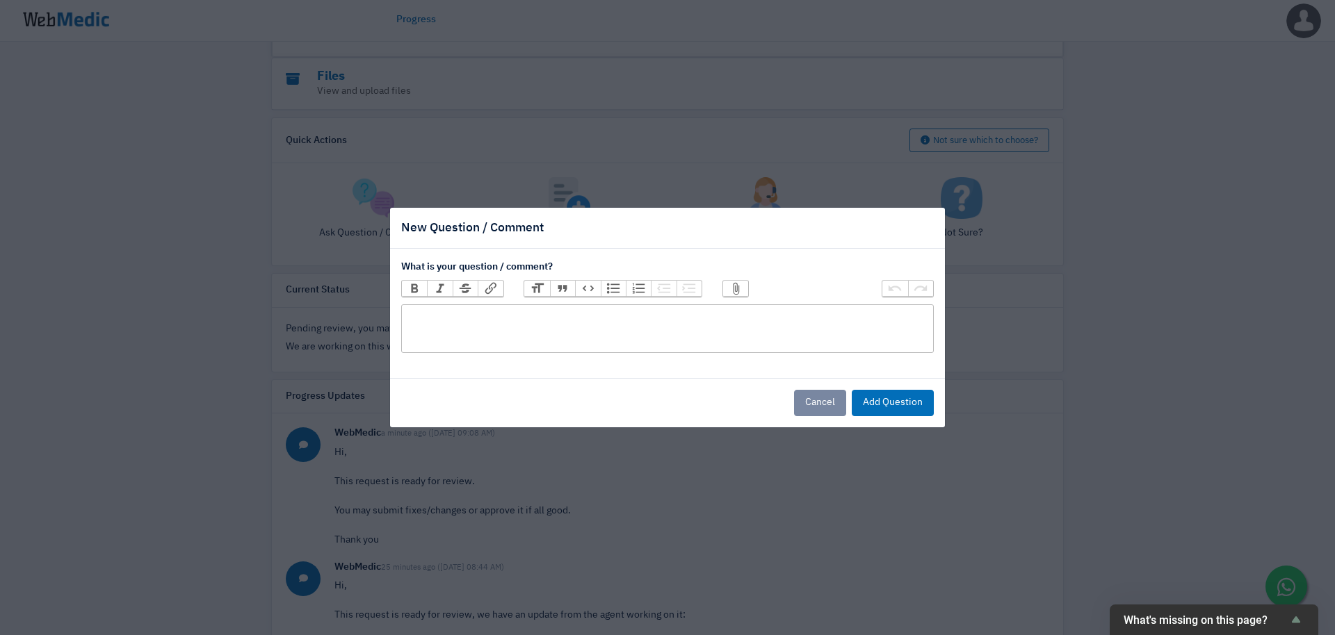
click at [539, 330] on trix-editor at bounding box center [667, 329] width 533 height 49
type trix-editor "<div>would like to request&nbsp;</div>"
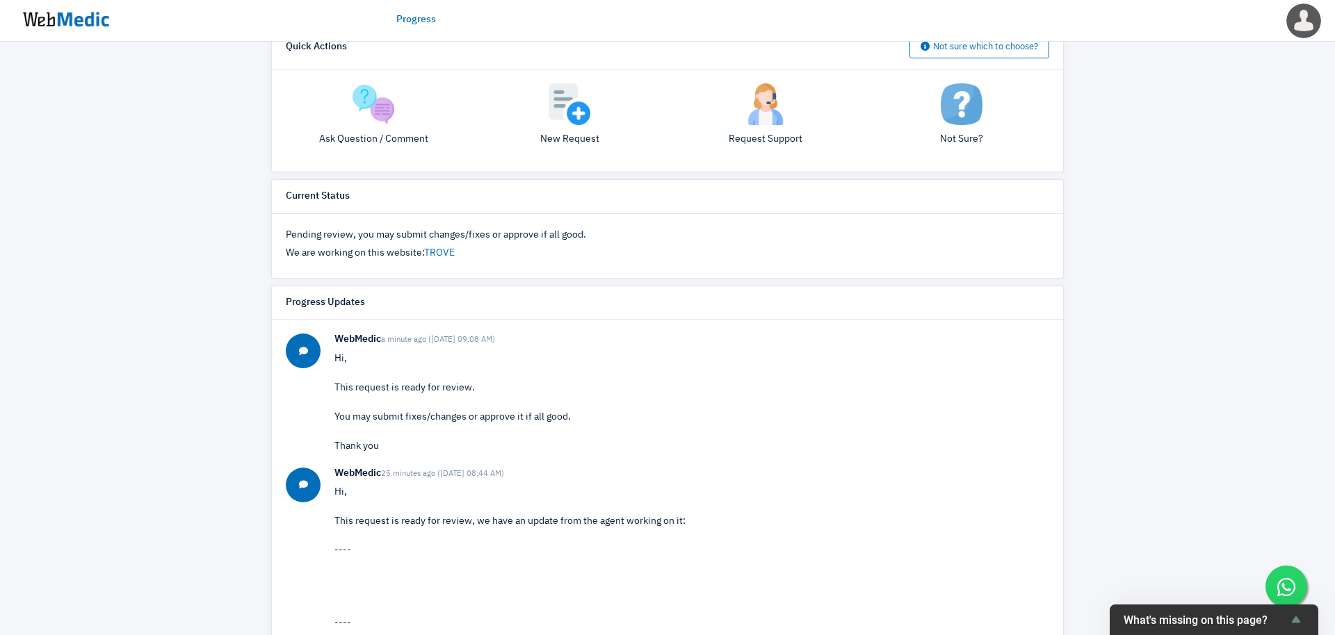
scroll to position [604, 0]
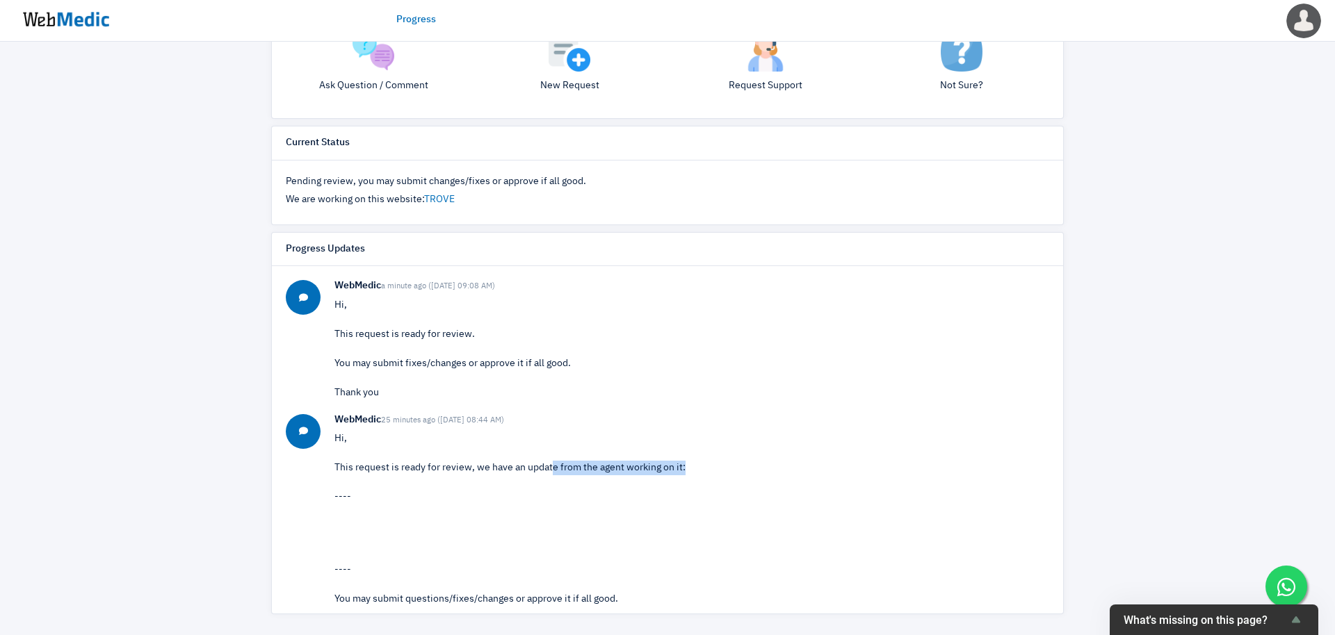
drag, startPoint x: 489, startPoint y: 466, endPoint x: 635, endPoint y: 466, distance: 145.3
click at [635, 466] on p "Hi, This request is ready for review, we have an update from the agent working …" at bounding box center [691, 549] width 715 height 234
drag, startPoint x: 610, startPoint y: 599, endPoint x: 431, endPoint y: 599, distance: 178.7
click at [430, 599] on p "Hi, This request is ready for review, we have an update from the agent working …" at bounding box center [691, 549] width 715 height 234
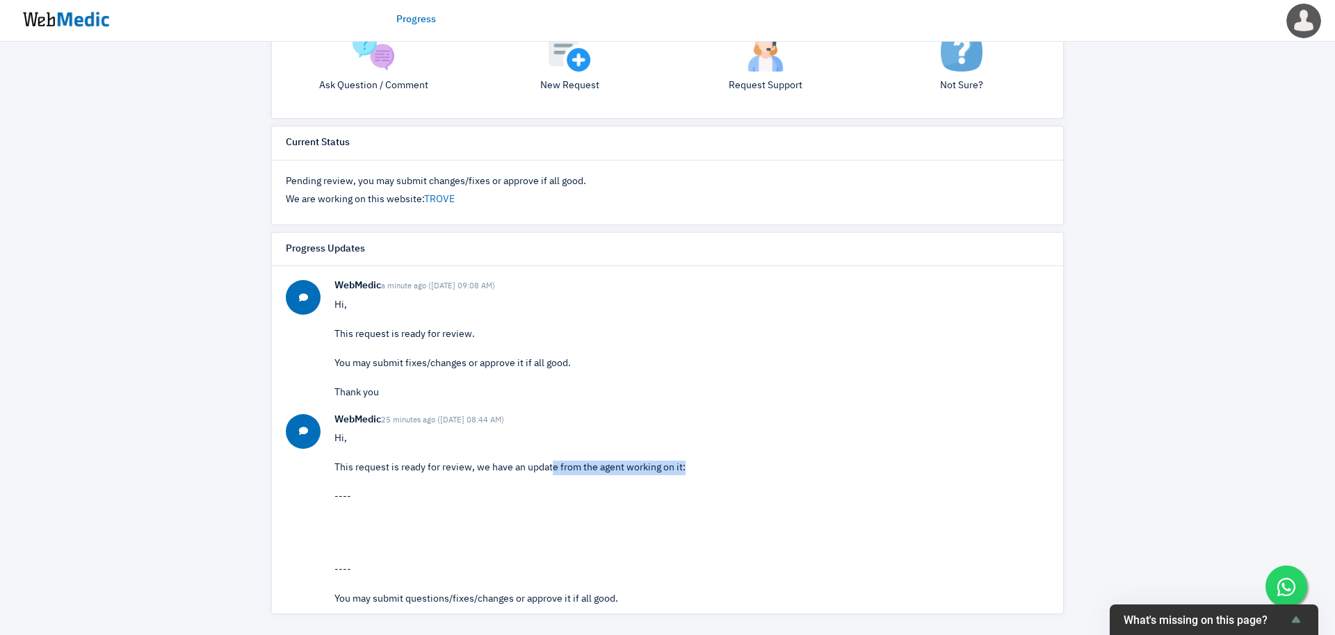
click at [431, 599] on p "Hi, This request is ready for review, we have an update from the agent working …" at bounding box center [691, 549] width 715 height 234
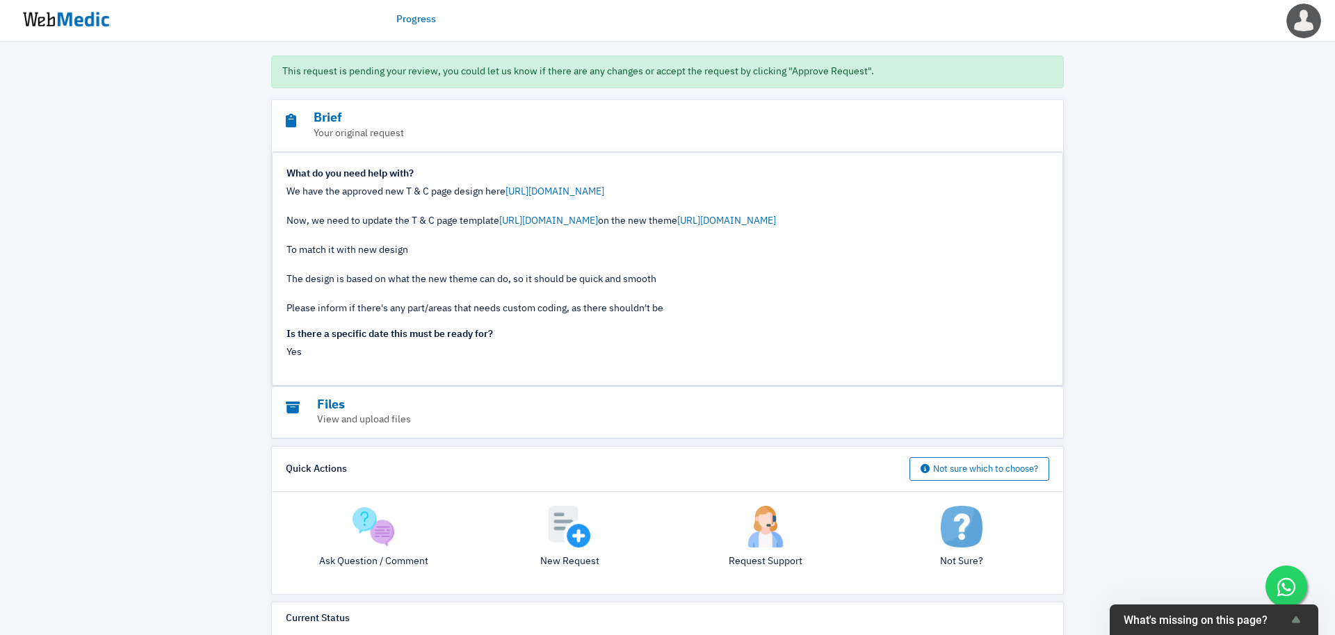
scroll to position [0, 0]
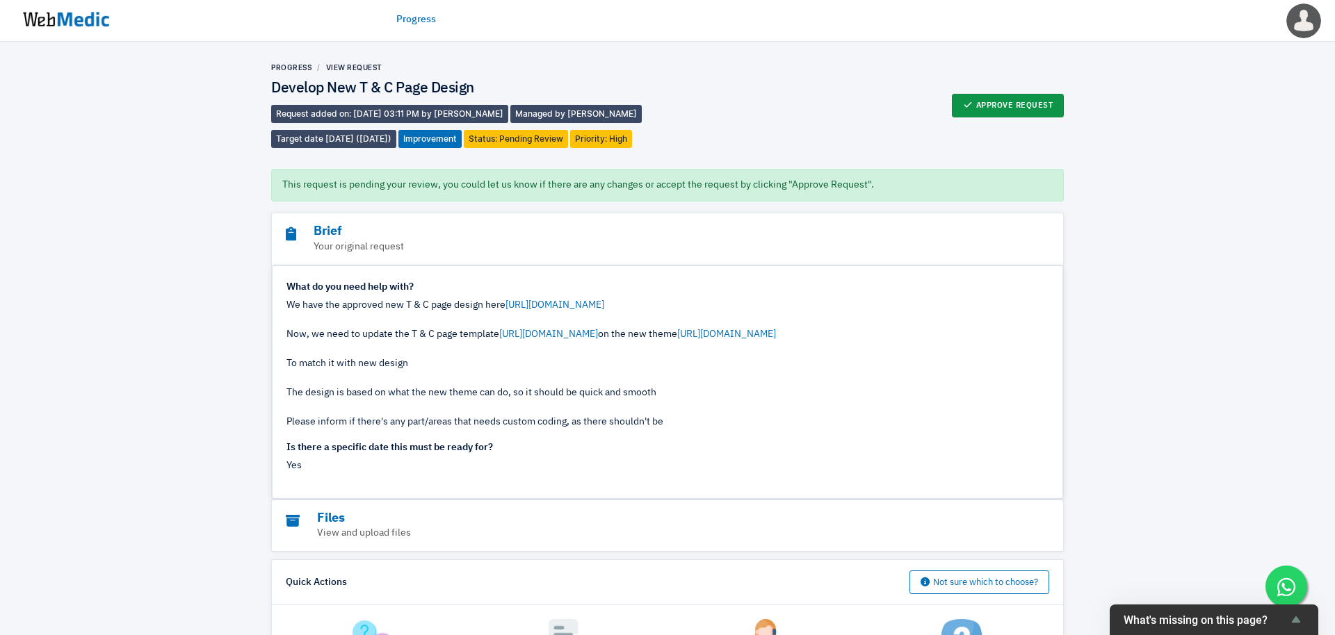
click at [1042, 111] on button "Approve Request" at bounding box center [1008, 106] width 113 height 24
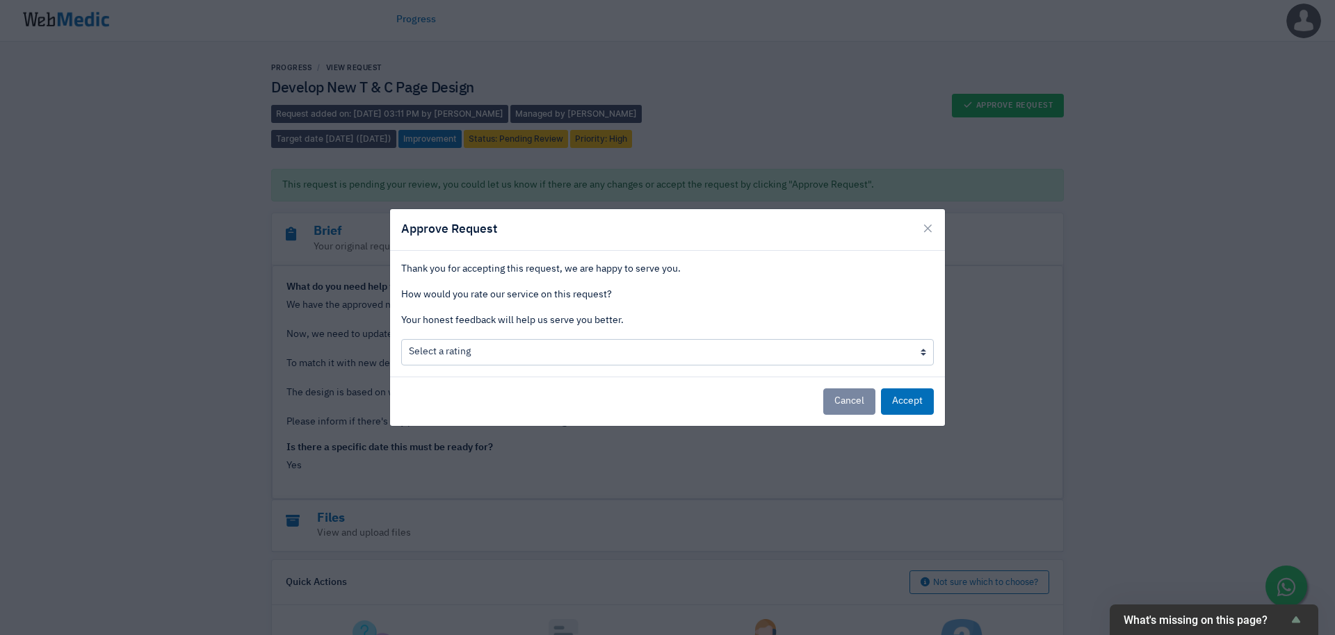
click at [745, 368] on div "Thank you for accepting this request, we are happy to serve you. How would you …" at bounding box center [667, 314] width 555 height 126
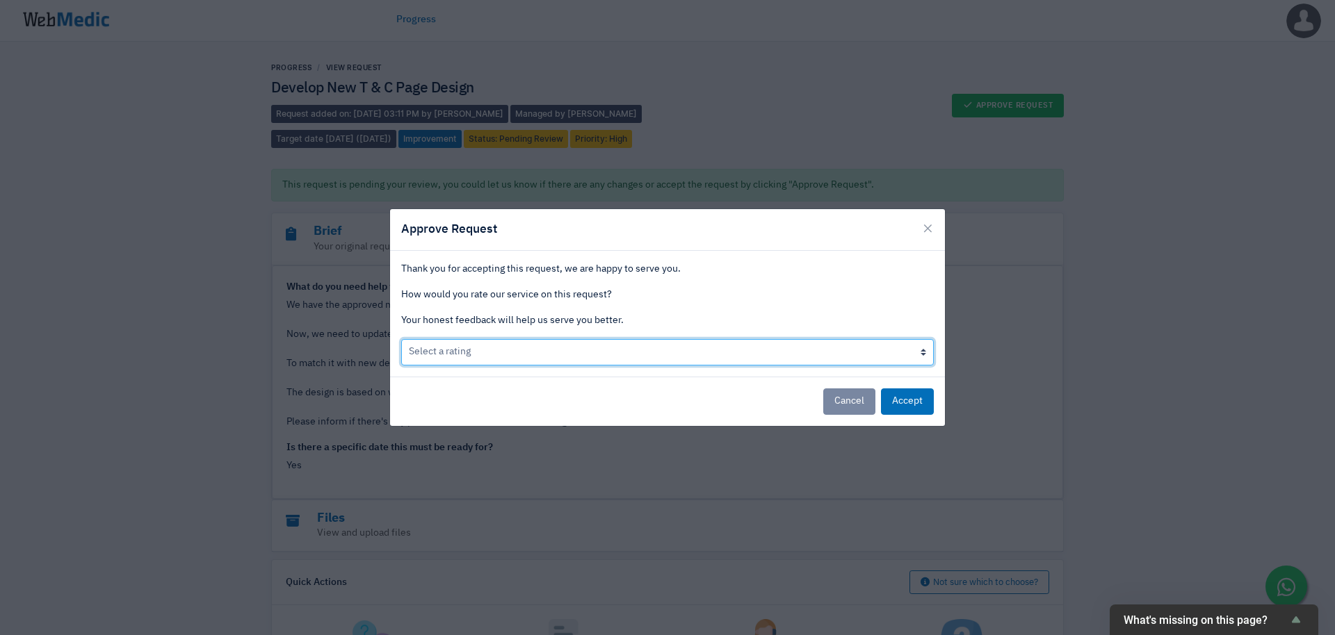
click at [745, 361] on select "Select a rating Bad Acceptable only We like it Well done!" at bounding box center [667, 352] width 533 height 26
select select "3"
click at [401, 339] on select "Select a rating Bad Acceptable only We like it Well done!" at bounding box center [667, 352] width 533 height 26
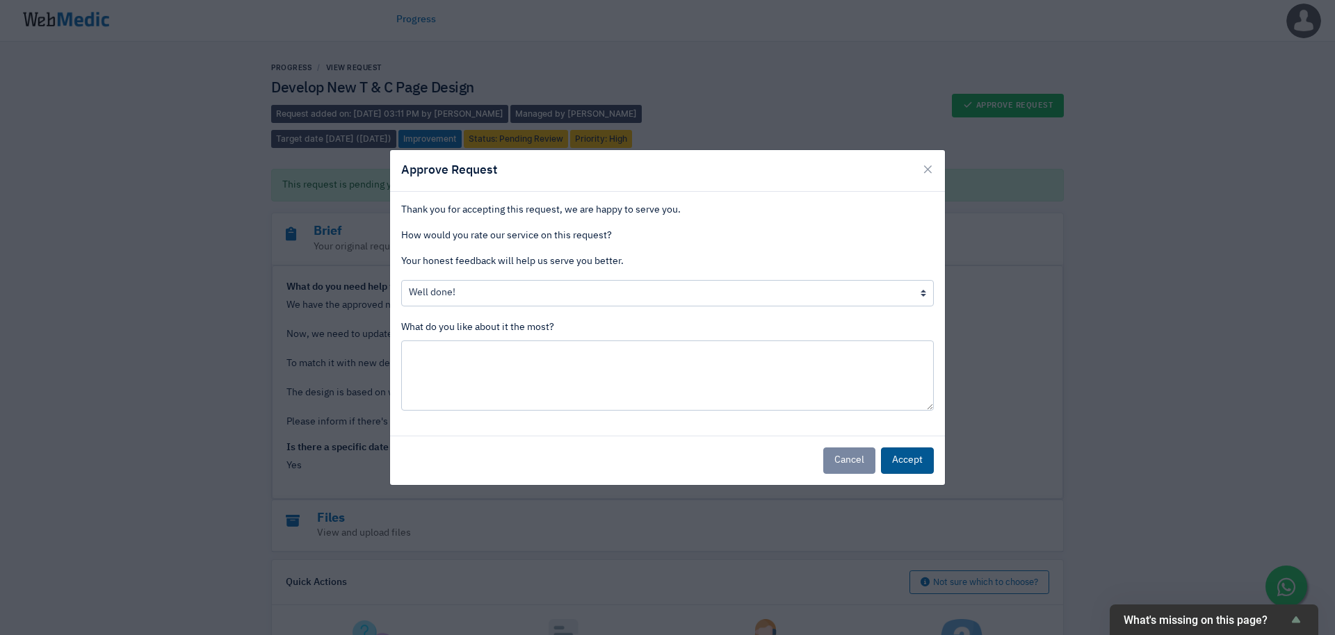
click at [903, 457] on button "Accept" at bounding box center [907, 461] width 53 height 26
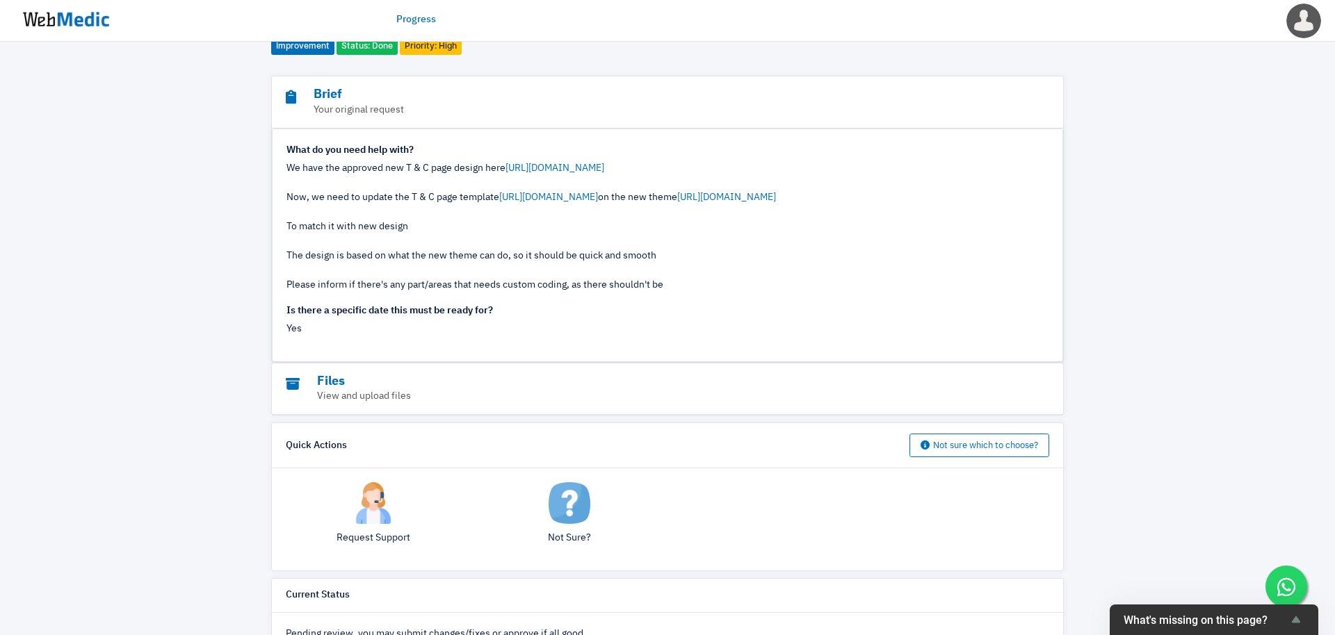
scroll to position [322, 0]
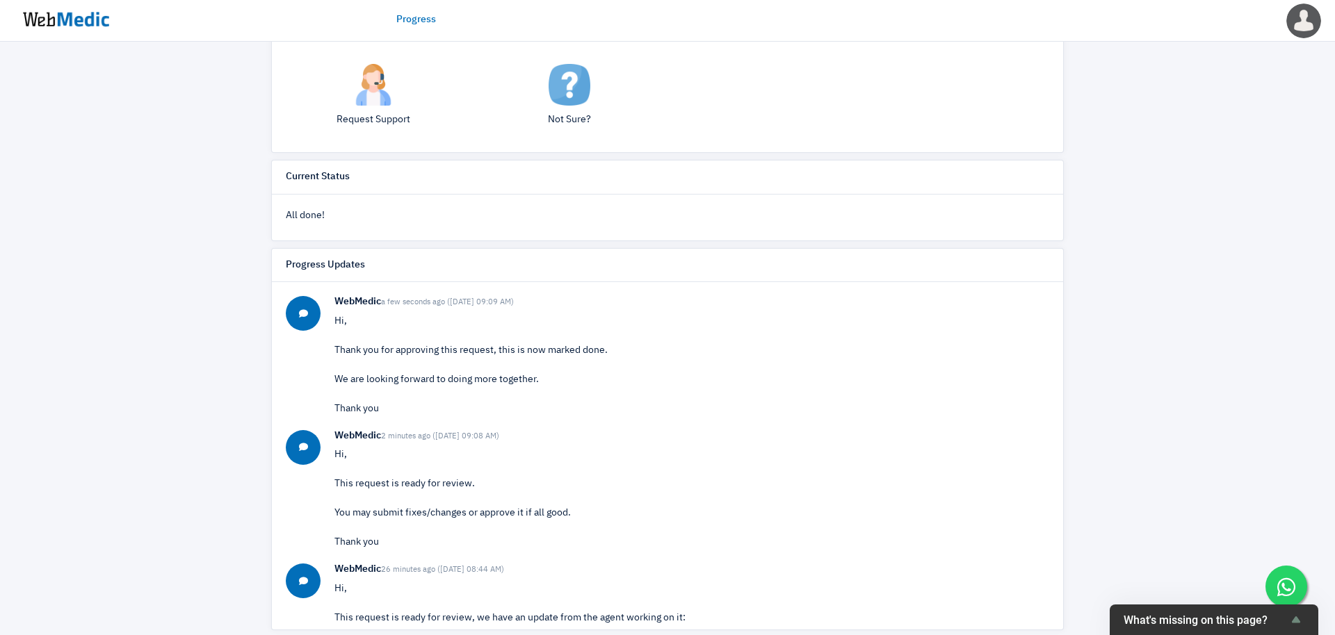
drag, startPoint x: 410, startPoint y: 361, endPoint x: 528, endPoint y: 359, distance: 118.2
click at [528, 359] on p "Hi, Thank you for approving this request, this is now marked done. We are looki…" at bounding box center [691, 365] width 715 height 102
drag, startPoint x: 466, startPoint y: 349, endPoint x: 567, endPoint y: 348, distance: 101.5
click at [567, 349] on p "Hi, Thank you for approving this request, this is now marked done. We are looki…" at bounding box center [691, 365] width 715 height 102
drag, startPoint x: 567, startPoint y: 348, endPoint x: 434, endPoint y: 348, distance: 133.5
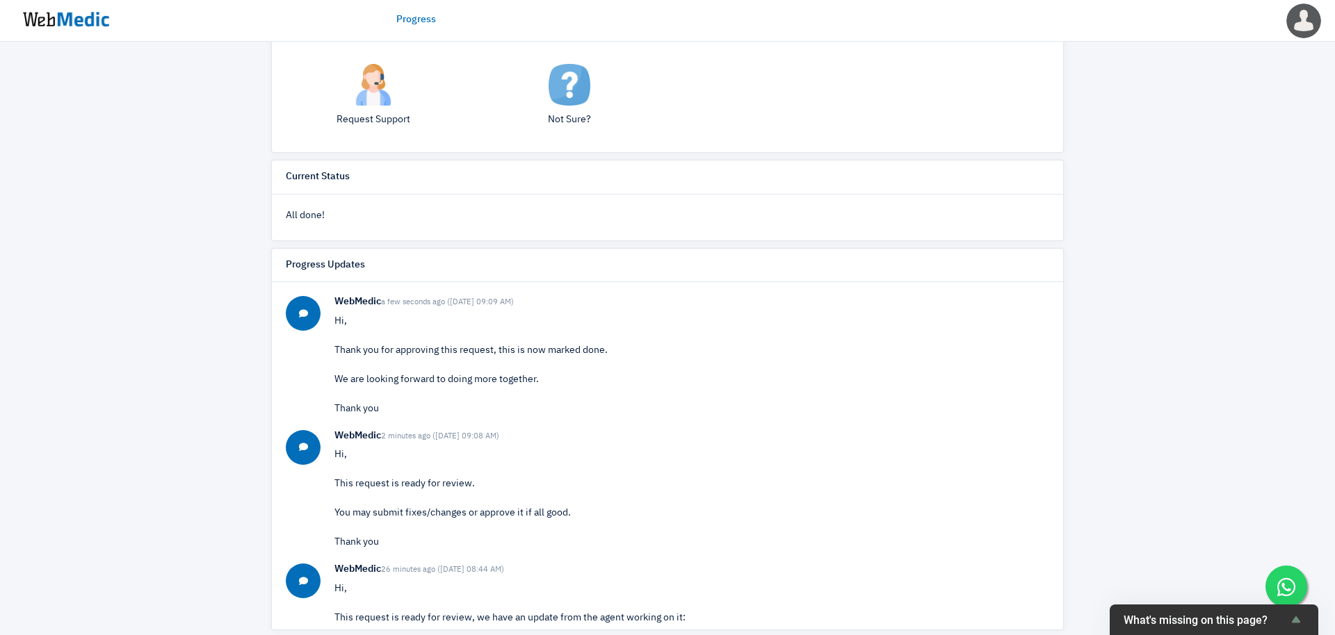
click at [434, 348] on p "Hi, Thank you for approving this request, this is now marked done. We are looki…" at bounding box center [691, 365] width 715 height 102
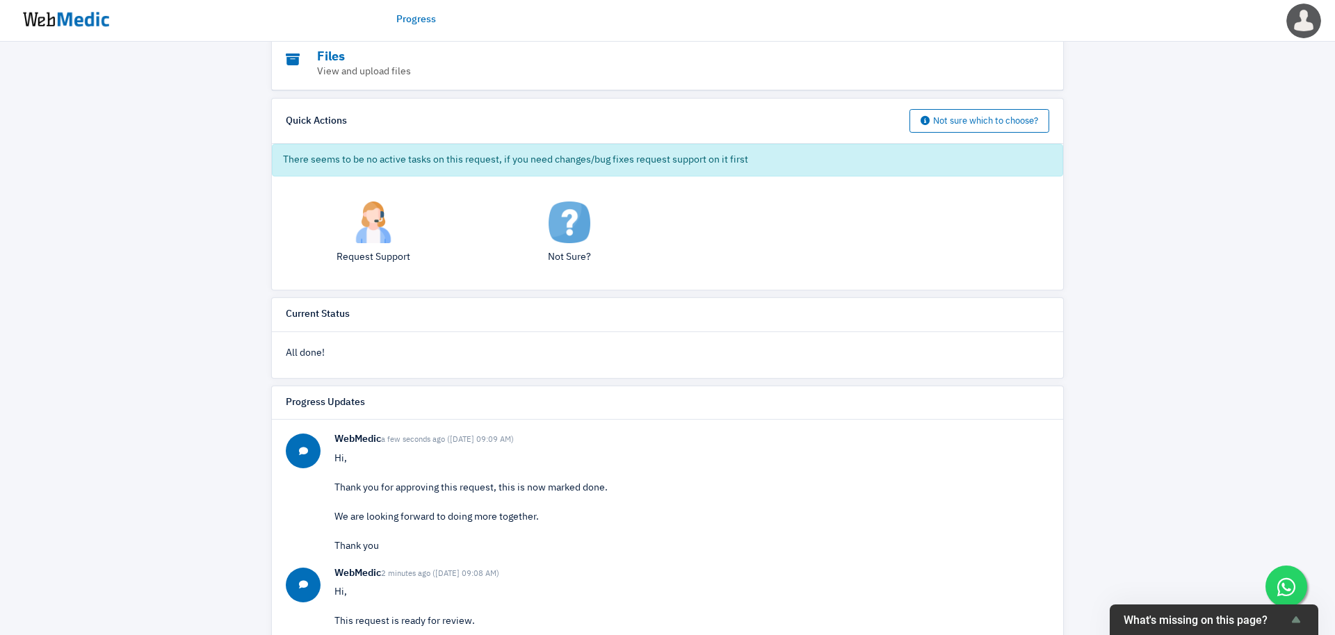
scroll to position [97, 0]
